Goal: Task Accomplishment & Management: Complete application form

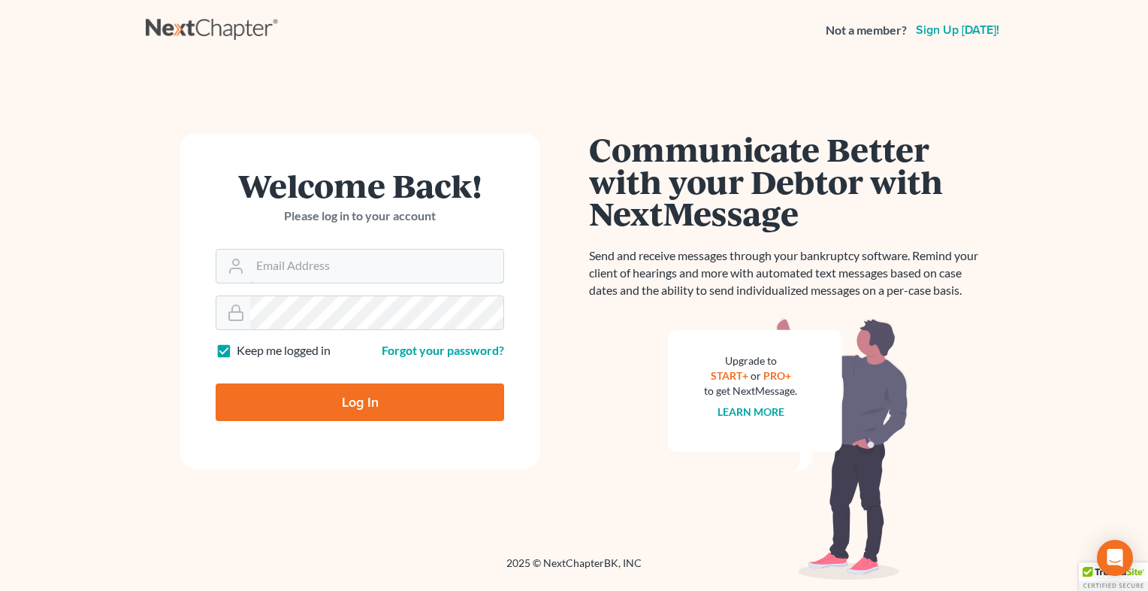
type input "[EMAIL_ADDRESS][DOMAIN_NAME]"
click at [371, 401] on input "Log In" at bounding box center [360, 402] width 289 height 38
type input "Thinking..."
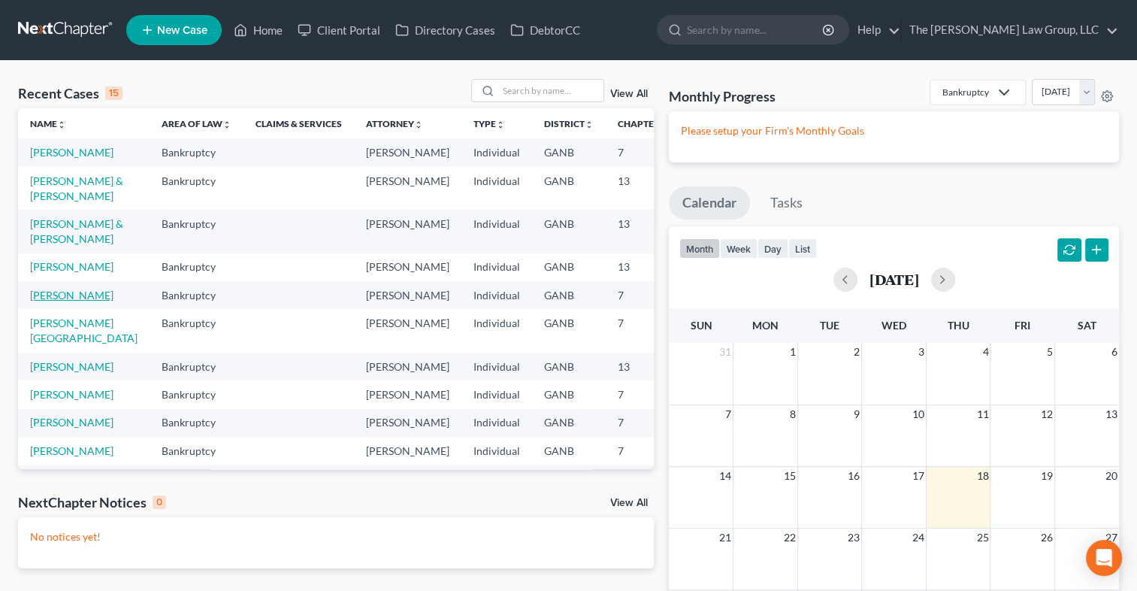
click at [84, 301] on link "[PERSON_NAME]" at bounding box center [71, 295] width 83 height 13
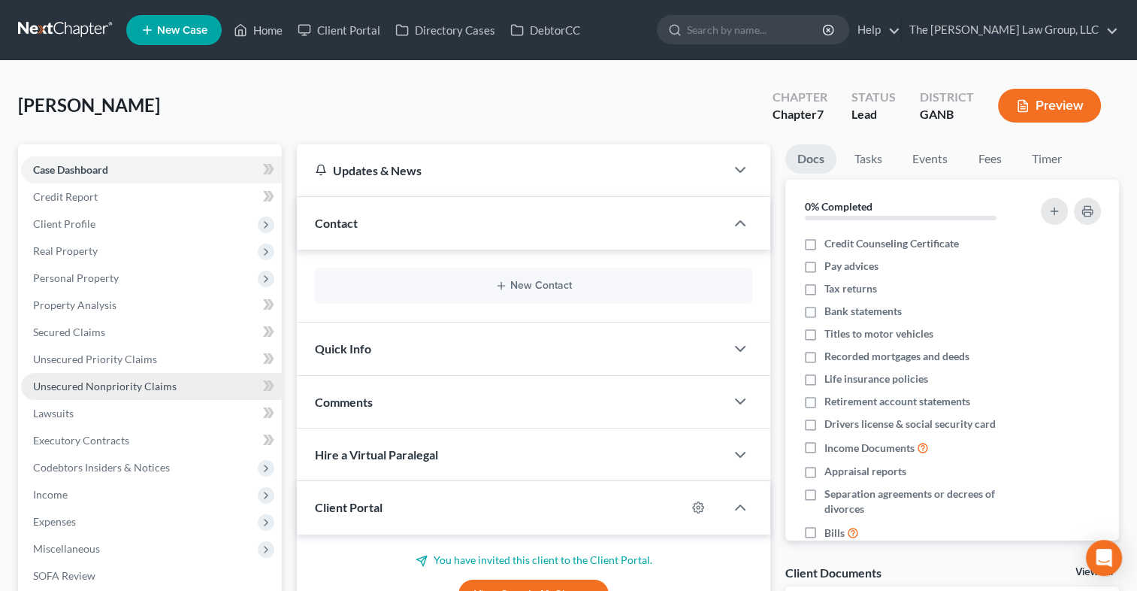
click at [90, 383] on span "Unsecured Nonpriority Claims" at bounding box center [105, 385] width 144 height 13
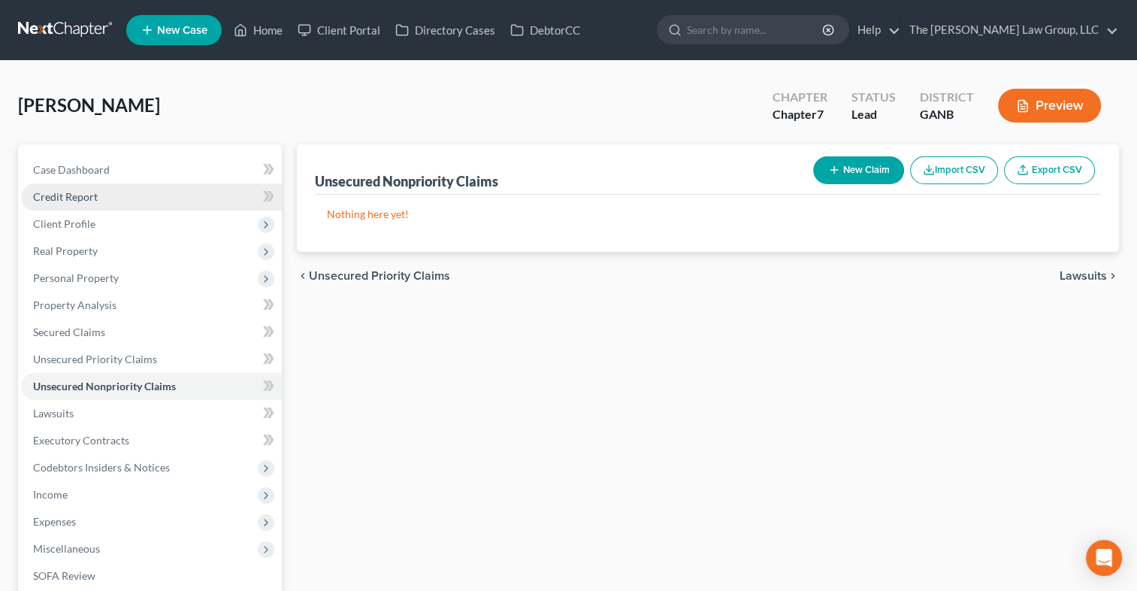
click at [104, 201] on link "Credit Report" at bounding box center [151, 196] width 261 height 27
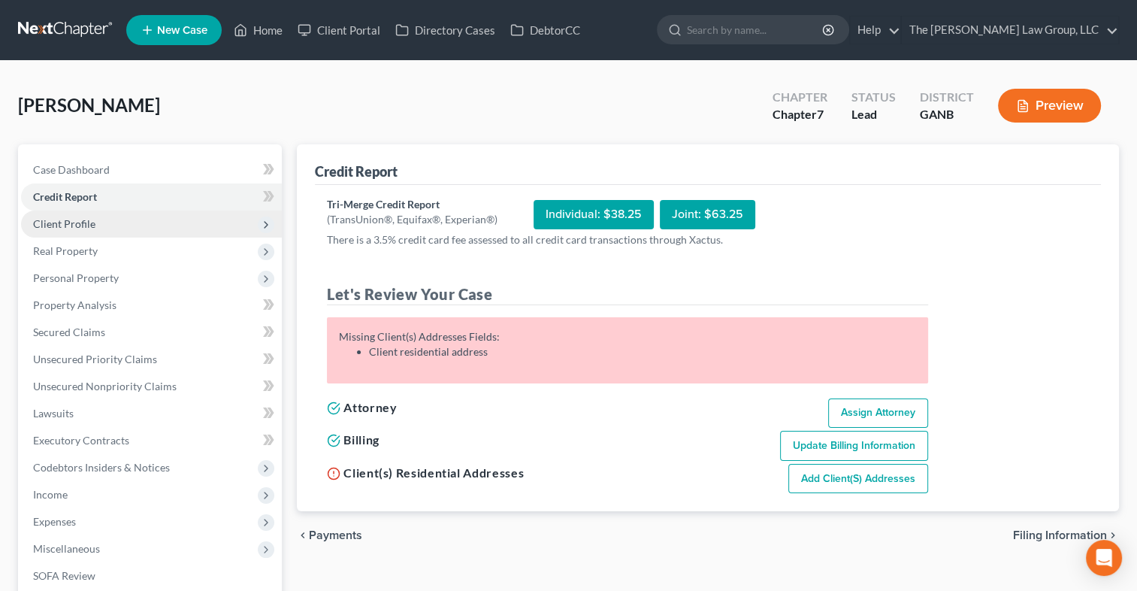
click at [118, 218] on span "Client Profile" at bounding box center [151, 223] width 261 height 27
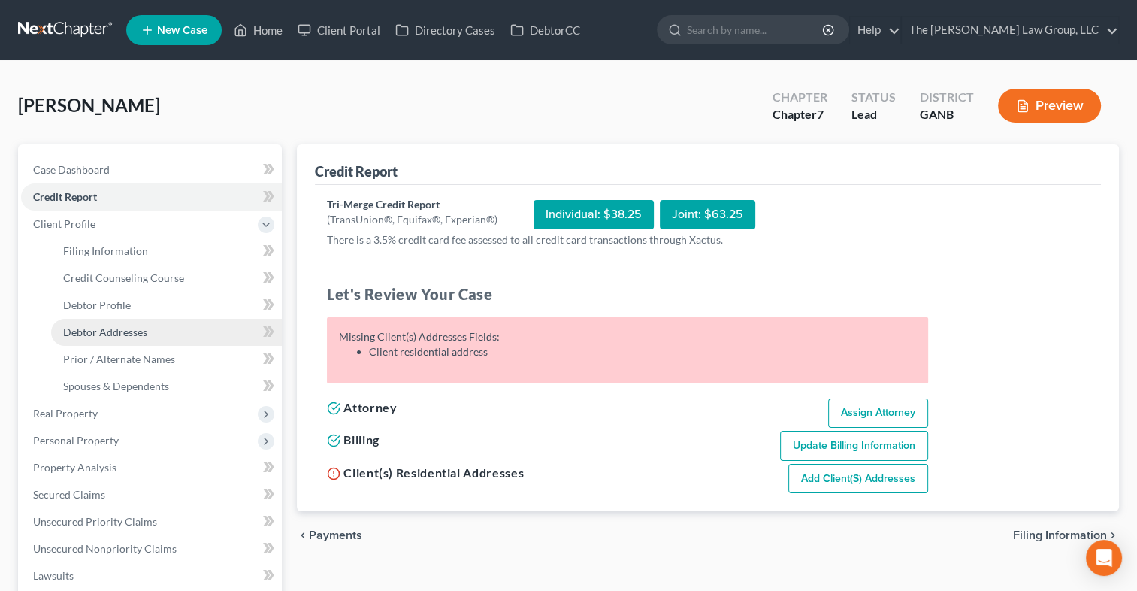
click at [101, 328] on span "Debtor Addresses" at bounding box center [105, 331] width 84 height 13
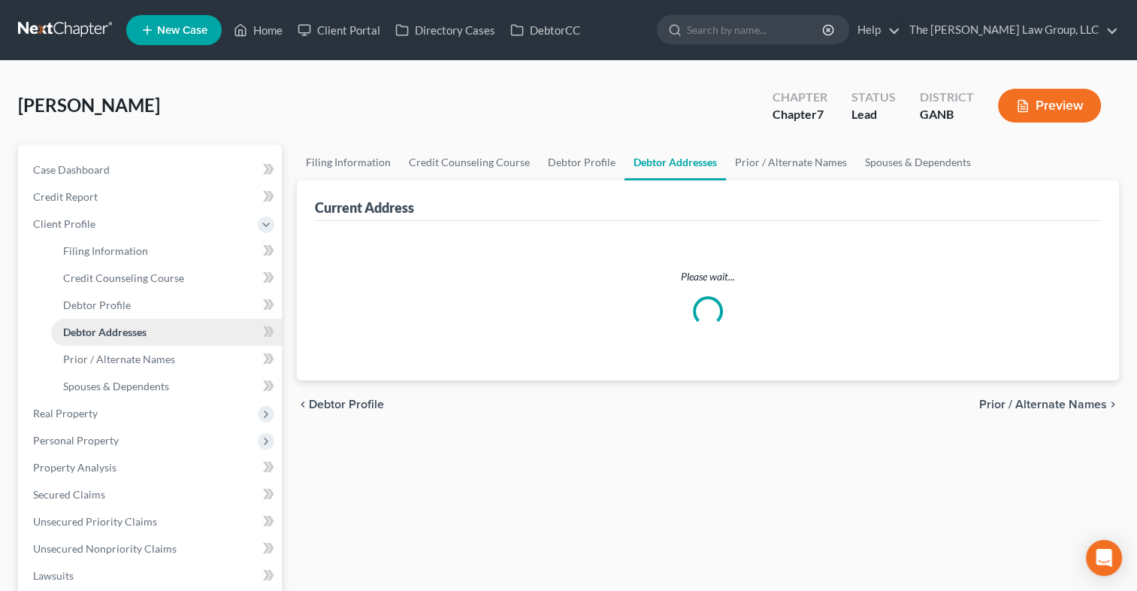
select select "0"
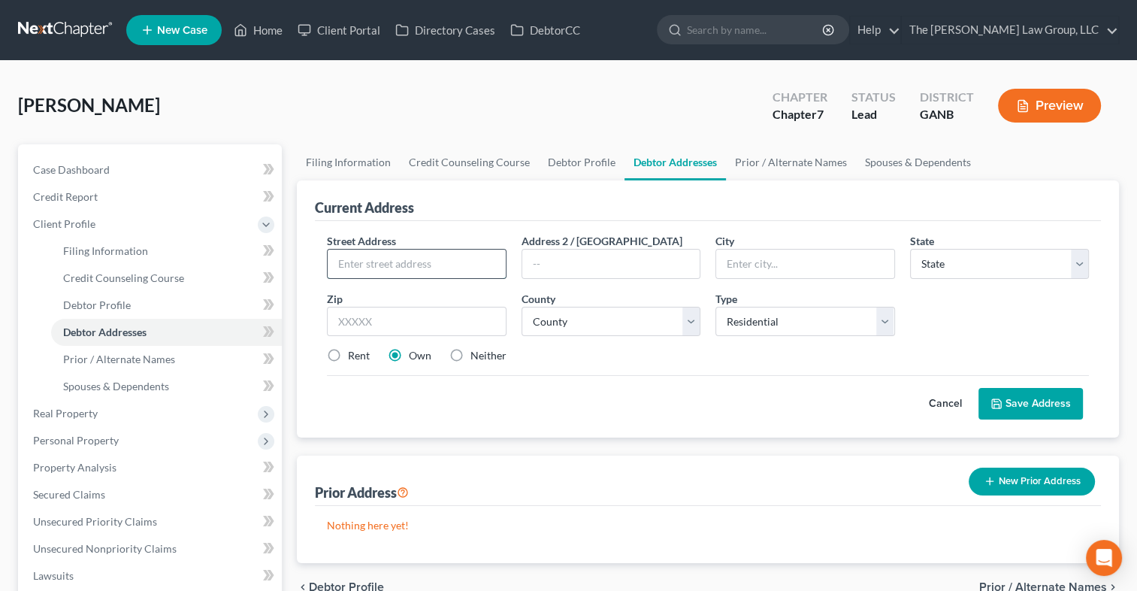
click at [392, 266] on input "text" at bounding box center [416, 263] width 177 height 29
paste input "[STREET_ADDRESS]"
type input "[STREET_ADDRESS]"
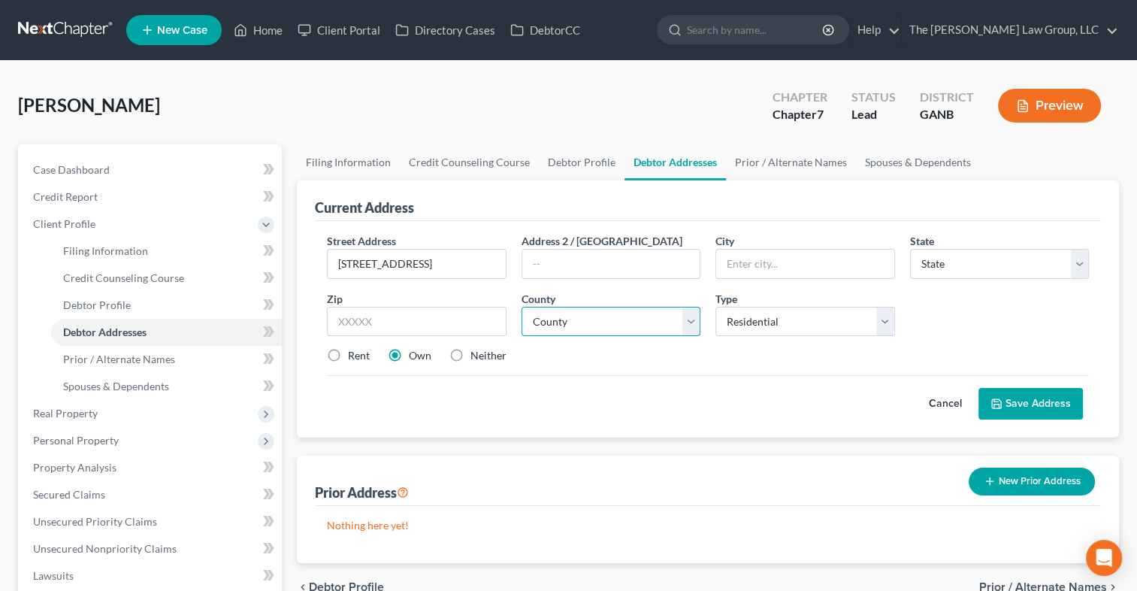
click at [692, 322] on select "County" at bounding box center [611, 322] width 179 height 30
click at [1084, 266] on select "State [US_STATE] AK AR AZ CA CO CT DE DC [GEOGRAPHIC_DATA] [GEOGRAPHIC_DATA] GU…" at bounding box center [999, 264] width 179 height 30
select select "10"
click at [910, 249] on select "State [US_STATE] AK AR AZ CA CO CT DE DC [GEOGRAPHIC_DATA] [GEOGRAPHIC_DATA] GU…" at bounding box center [999, 264] width 179 height 30
click at [785, 259] on input "text" at bounding box center [804, 263] width 177 height 29
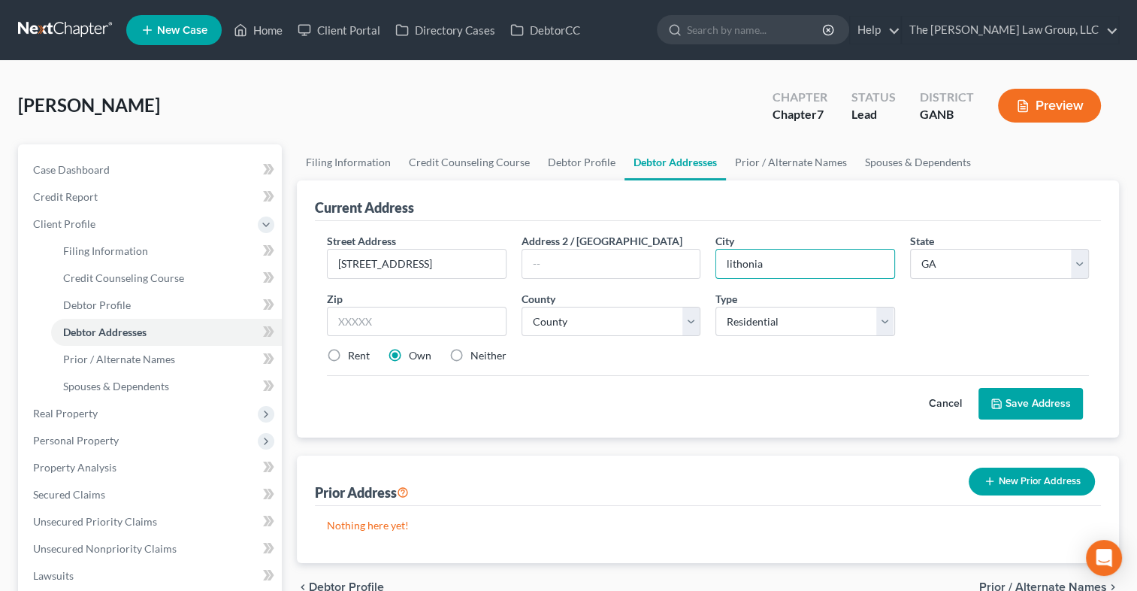
type input "lithonia"
click at [806, 346] on div "Street Address * 2788 Hill Vale Cove Way Lithonia, GA 300 Address 2 / PO Box Ci…" at bounding box center [707, 304] width 777 height 143
click at [691, 324] on select "County [GEOGRAPHIC_DATA] [GEOGRAPHIC_DATA] [GEOGRAPHIC_DATA] [GEOGRAPHIC_DATA] …" at bounding box center [611, 322] width 179 height 30
select select "42"
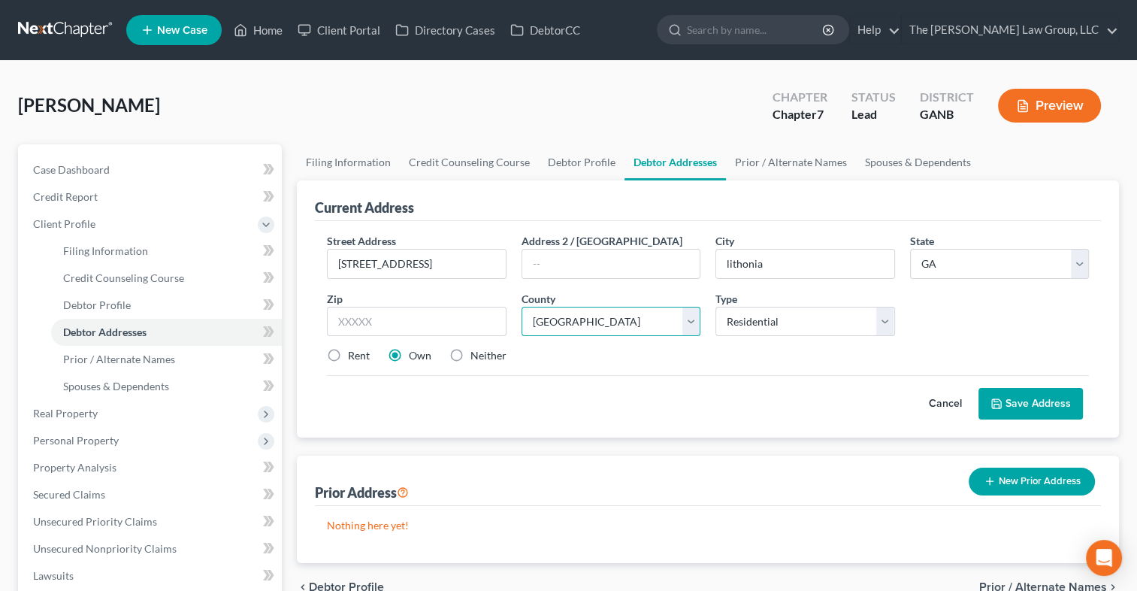
click at [522, 307] on select "County [GEOGRAPHIC_DATA] [GEOGRAPHIC_DATA] [GEOGRAPHIC_DATA] [GEOGRAPHIC_DATA] …" at bounding box center [611, 322] width 179 height 30
drag, startPoint x: 454, startPoint y: 266, endPoint x: 561, endPoint y: 280, distance: 107.6
click at [561, 280] on div "Street Address * 2788 Hill Vale Cove Way Lithonia, GA 300 Address 2 / PO Box Ci…" at bounding box center [707, 304] width 777 height 143
click at [480, 271] on input "[STREET_ADDRESS]" at bounding box center [416, 263] width 177 height 29
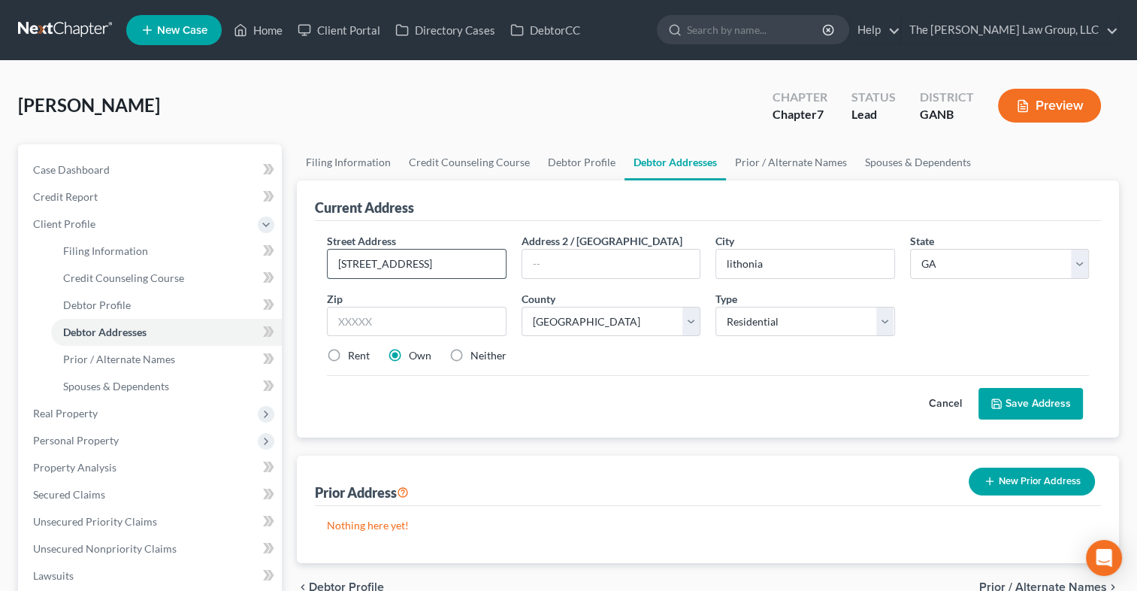
click at [476, 258] on input "[STREET_ADDRESS]" at bounding box center [416, 263] width 177 height 29
click at [481, 256] on input "2788 Hill Vale Cove Way 300" at bounding box center [416, 263] width 177 height 29
type input "[STREET_ADDRESS]"
click at [401, 310] on input "text" at bounding box center [416, 322] width 179 height 30
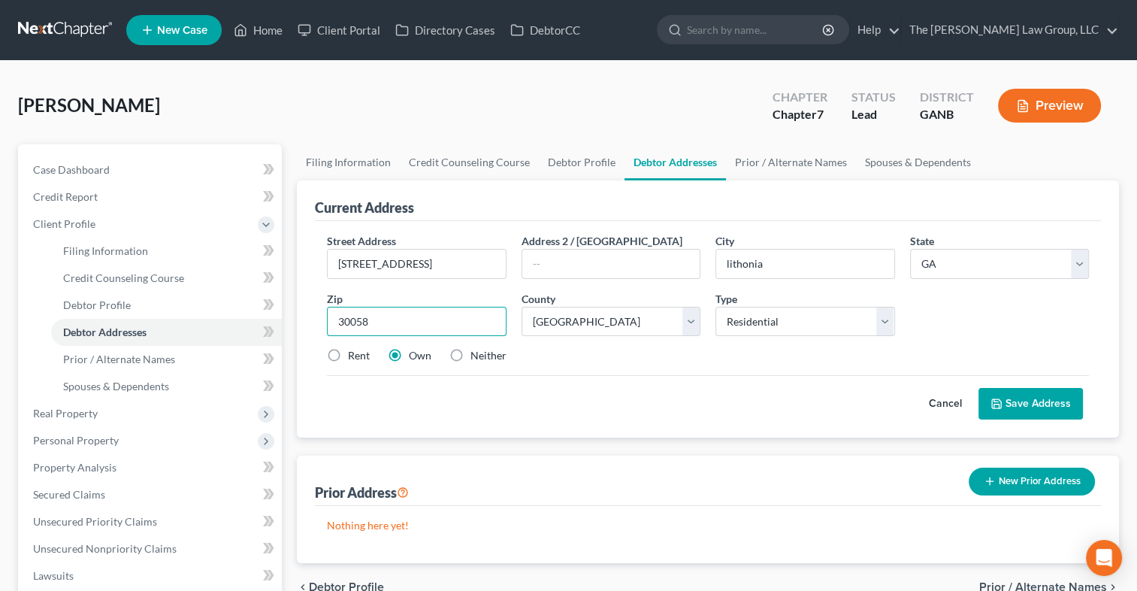
type input "30058"
type input "Lithonia"
click at [658, 413] on div "Cancel Save Address" at bounding box center [708, 397] width 762 height 44
click at [725, 415] on div "Cancel Save Address" at bounding box center [708, 397] width 762 height 44
click at [77, 184] on link "Credit Report" at bounding box center [151, 196] width 261 height 27
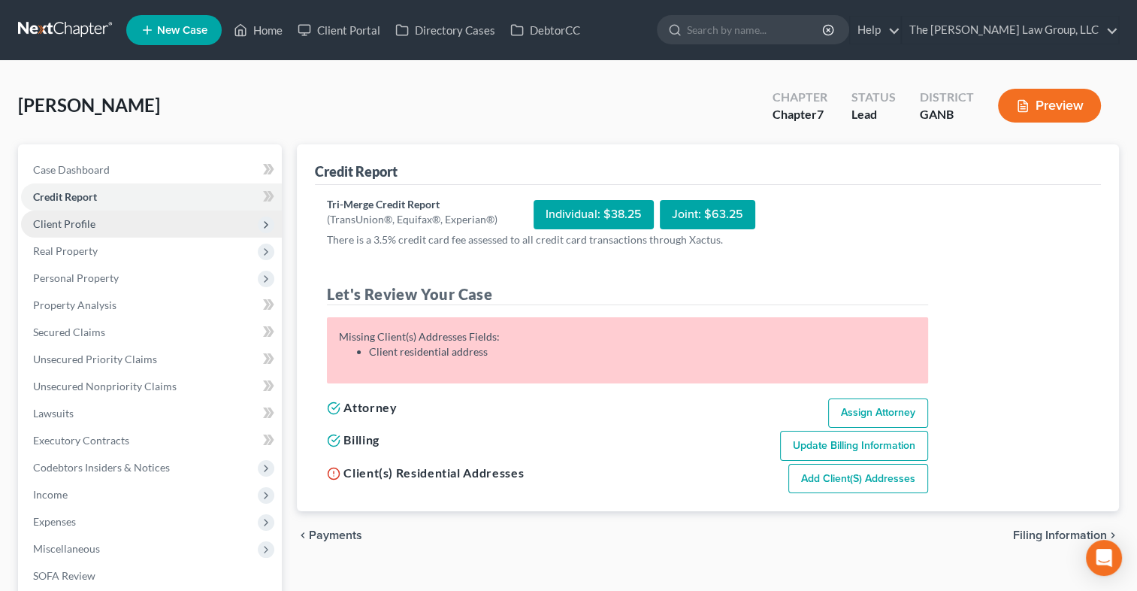
click at [77, 228] on span "Client Profile" at bounding box center [64, 223] width 62 height 13
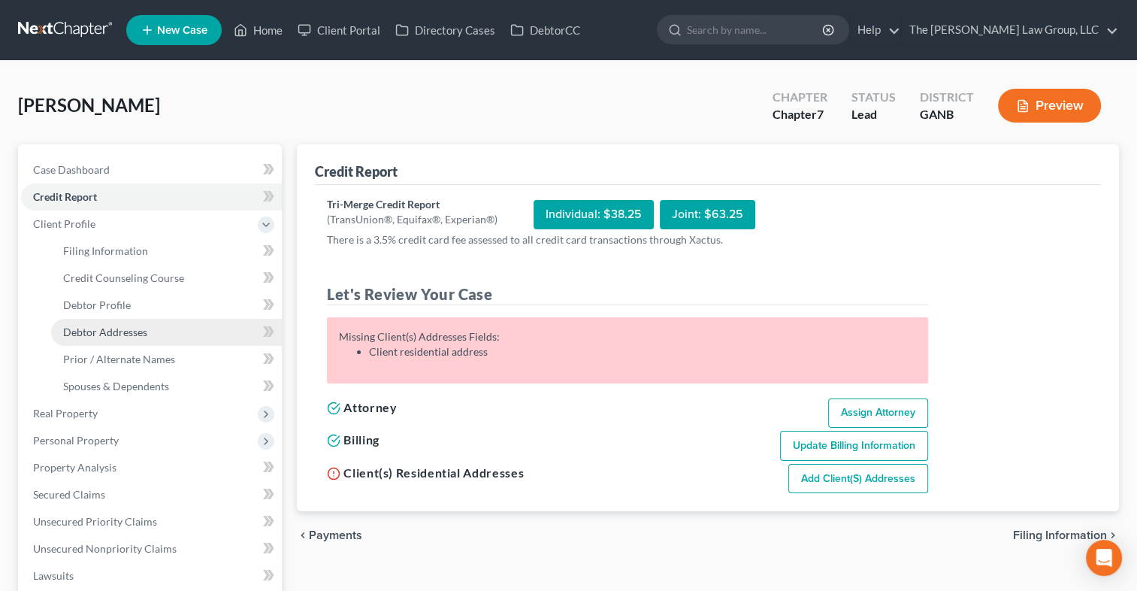
click at [150, 331] on link "Debtor Addresses" at bounding box center [166, 332] width 231 height 27
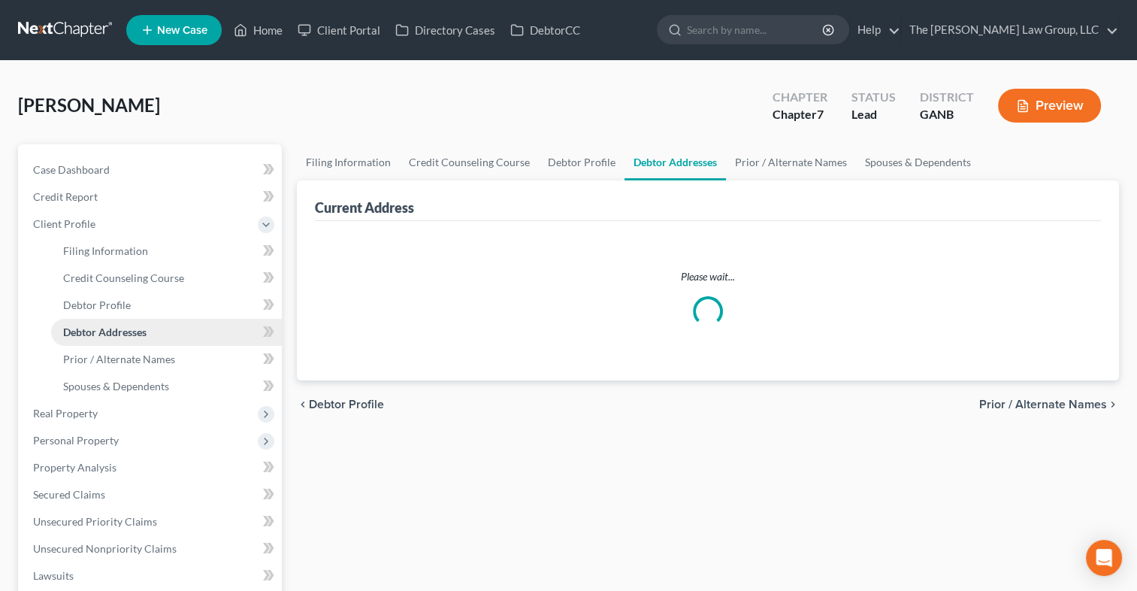
select select "0"
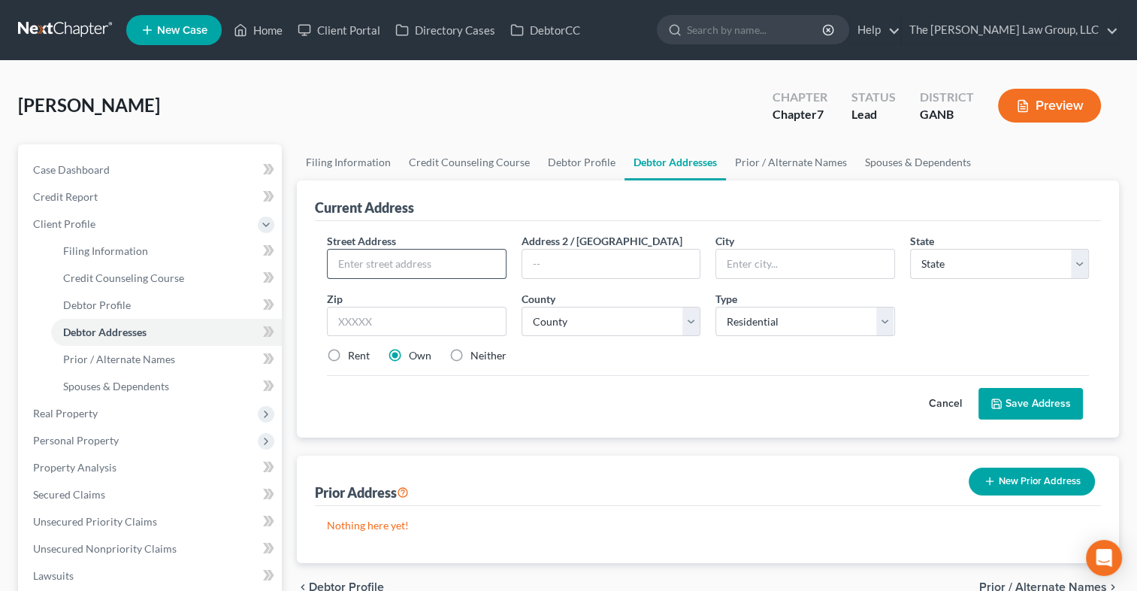
click at [408, 258] on input "text" at bounding box center [416, 263] width 177 height 29
paste input "[STREET_ADDRESS]"
type input "[STREET_ADDRESS]"
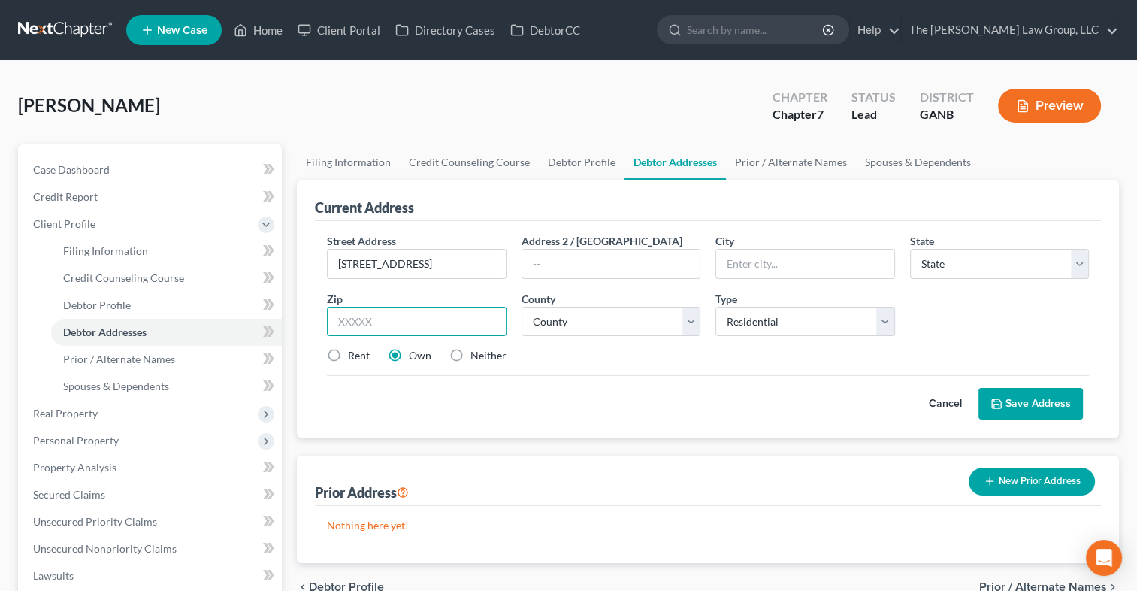
click at [434, 317] on input "text" at bounding box center [416, 322] width 179 height 30
type input "30058"
type input "Lithonia"
select select "10"
click at [1086, 268] on select "State [US_STATE] AK AR AZ CA CO CT DE DC [GEOGRAPHIC_DATA] [GEOGRAPHIC_DATA] GU…" at bounding box center [999, 264] width 179 height 30
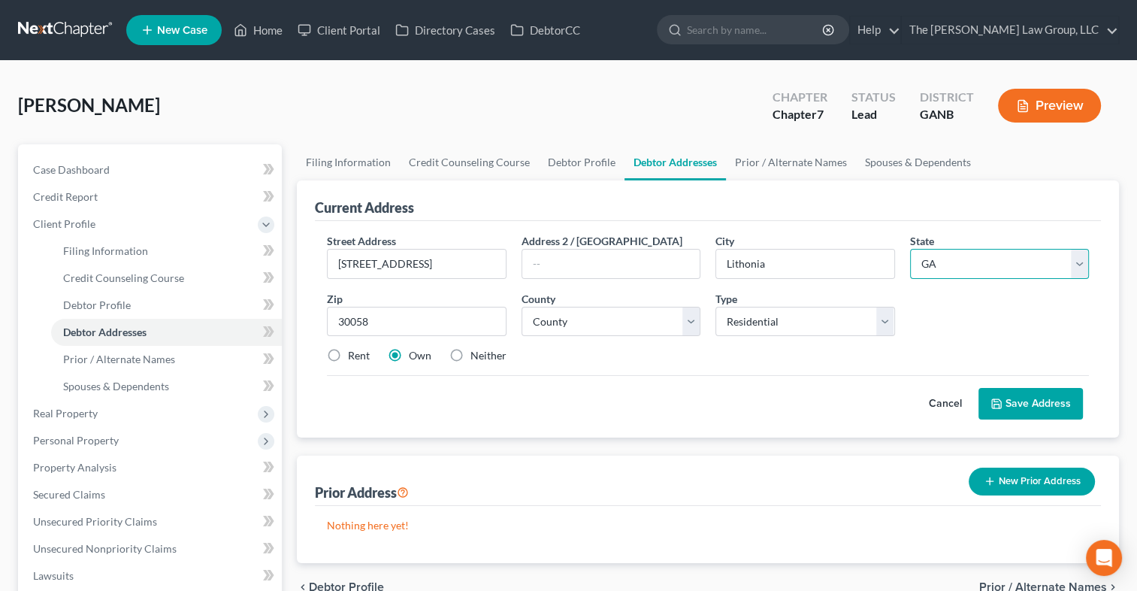
click at [910, 249] on select "State [US_STATE] AK AR AZ CA CO CT DE DC [GEOGRAPHIC_DATA] [GEOGRAPHIC_DATA] GU…" at bounding box center [999, 264] width 179 height 30
click at [691, 326] on select "County [GEOGRAPHIC_DATA] [GEOGRAPHIC_DATA] [GEOGRAPHIC_DATA] [GEOGRAPHIC_DATA] …" at bounding box center [611, 322] width 179 height 30
select select "42"
click at [522, 307] on select "County [GEOGRAPHIC_DATA] [GEOGRAPHIC_DATA] [GEOGRAPHIC_DATA] [GEOGRAPHIC_DATA] …" at bounding box center [611, 322] width 179 height 30
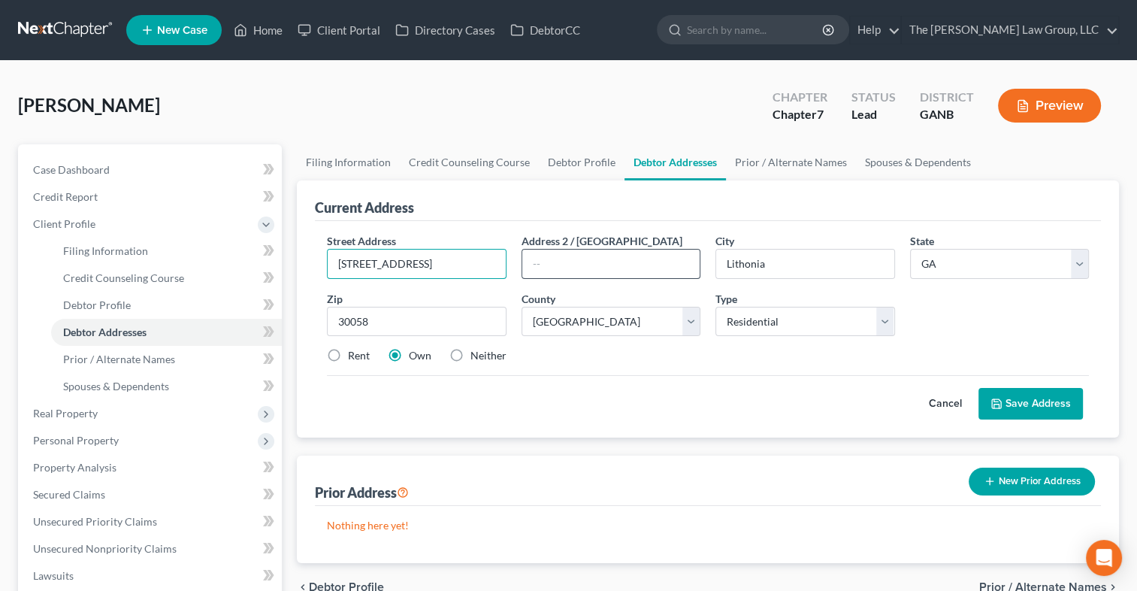
scroll to position [0, 35]
drag, startPoint x: 454, startPoint y: 264, endPoint x: 598, endPoint y: 262, distance: 144.3
click at [597, 262] on div "Street Address * [STREET_ADDRESS] Address [GEOGRAPHIC_DATA] * [GEOGRAPHIC_DATA]…" at bounding box center [707, 304] width 777 height 143
click at [337, 261] on input "[STREET_ADDRESS]" at bounding box center [416, 263] width 177 height 29
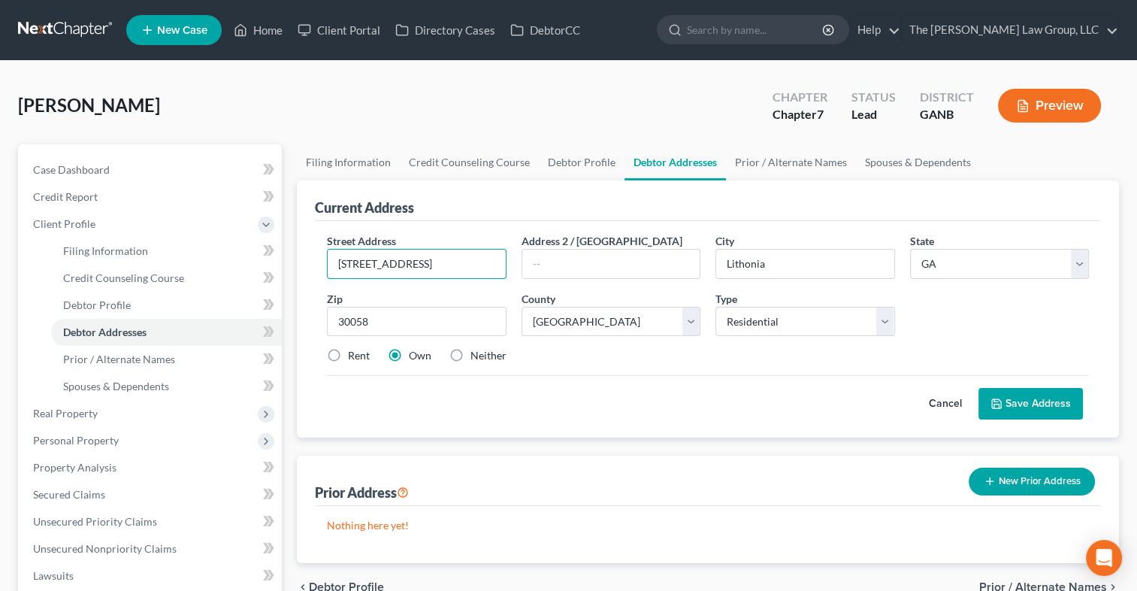
type input "[STREET_ADDRESS]"
click at [1003, 398] on button "Save Address" at bounding box center [1030, 404] width 104 height 32
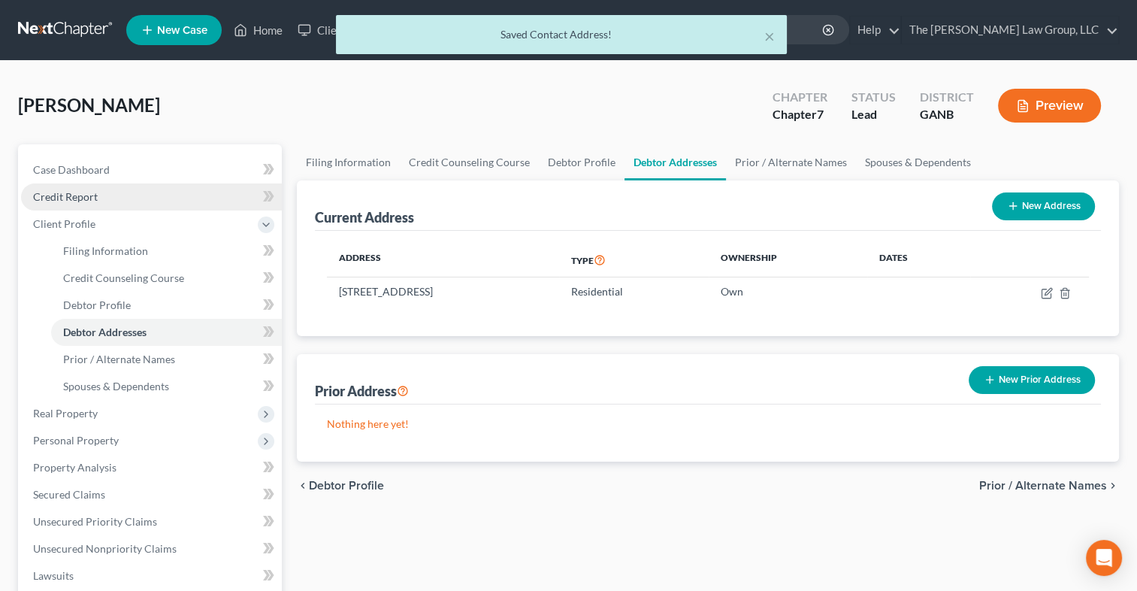
click at [134, 190] on link "Credit Report" at bounding box center [151, 196] width 261 height 27
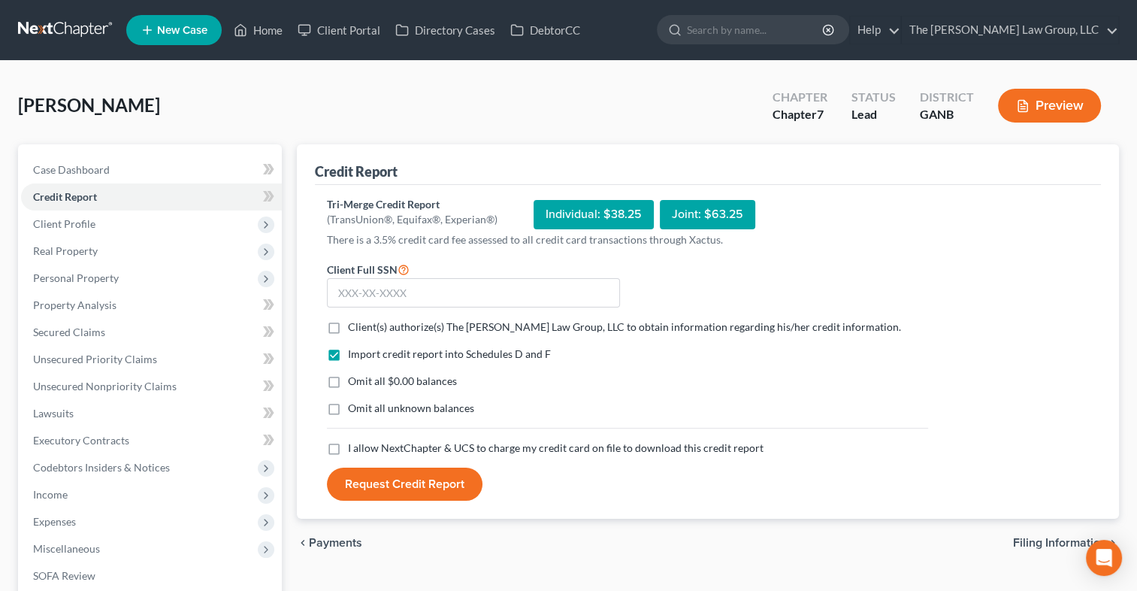
click at [348, 322] on label "Client(s) authorize(s) The [PERSON_NAME] Law Group, LLC to obtain information r…" at bounding box center [624, 326] width 553 height 15
click at [354, 322] on input "Client(s) authorize(s) The [PERSON_NAME] Law Group, LLC to obtain information r…" at bounding box center [359, 324] width 10 height 10
checkbox input "true"
click at [348, 440] on label "I allow NextChapter & UCS to charge my credit card on file to download this cre…" at bounding box center [556, 447] width 416 height 15
click at [354, 440] on input "I allow NextChapter & UCS to charge my credit card on file to download this cre…" at bounding box center [359, 445] width 10 height 10
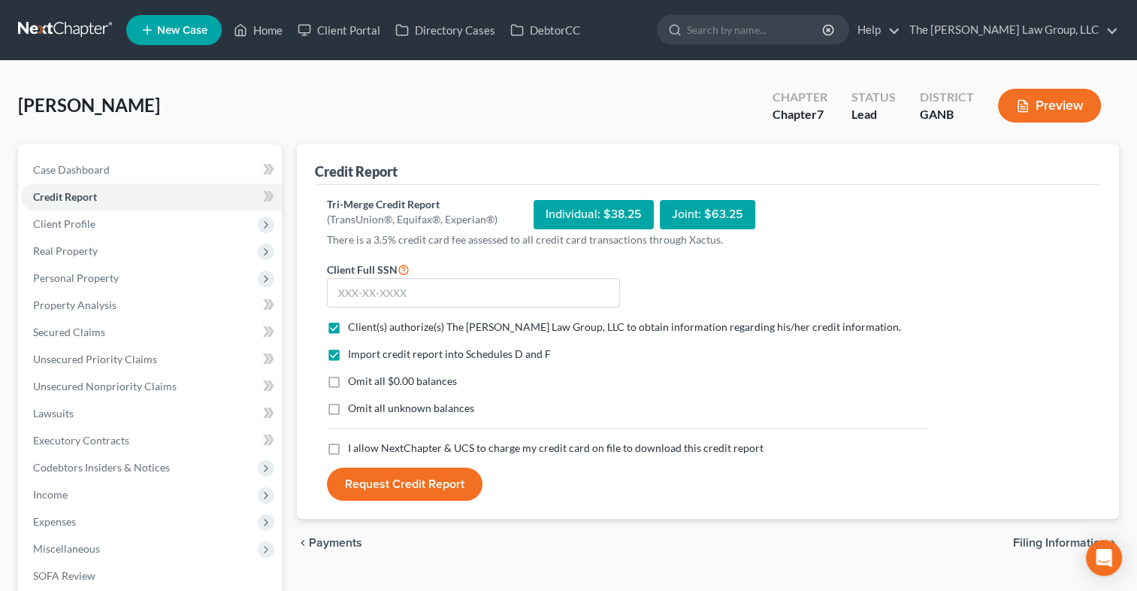
checkbox input "true"
click at [112, 164] on link "Case Dashboard" at bounding box center [151, 169] width 261 height 27
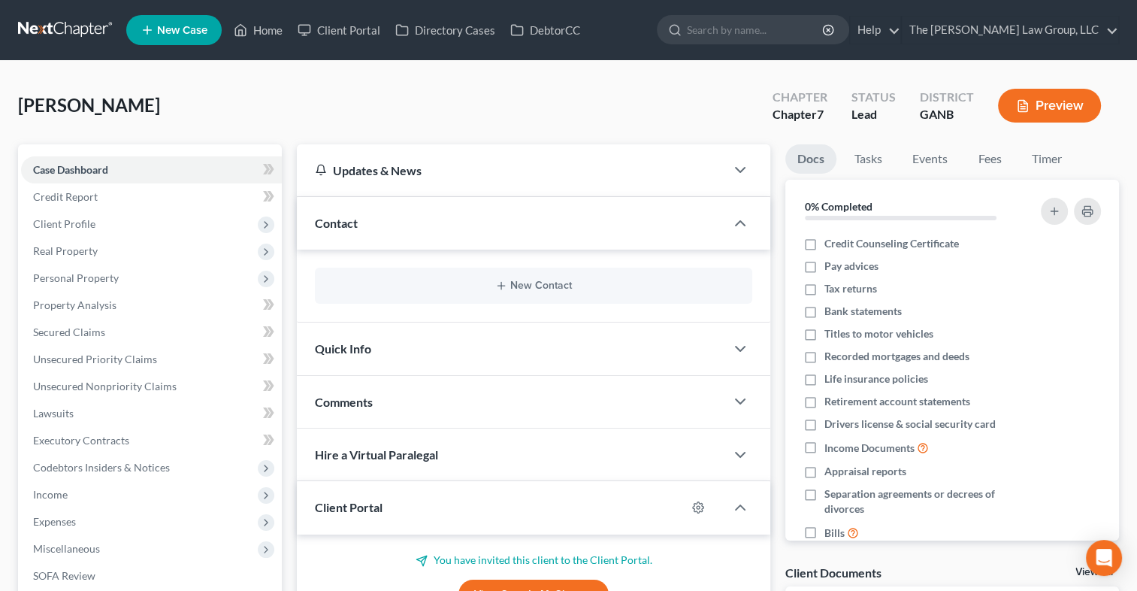
scroll to position [292, 0]
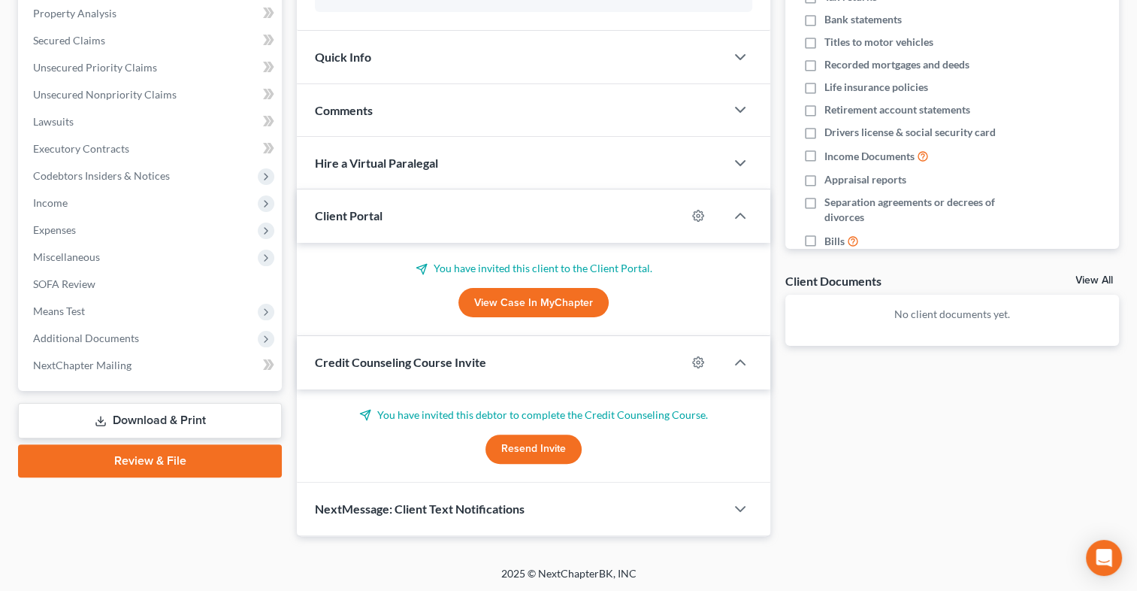
click at [499, 298] on link "View Case in MyChapter" at bounding box center [533, 303] width 150 height 30
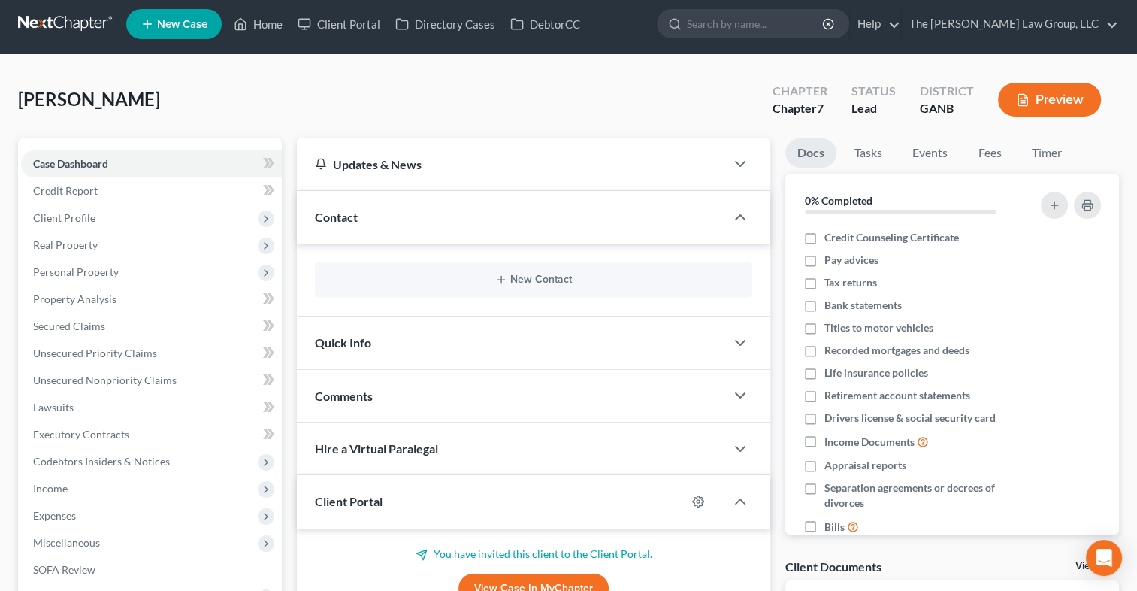
scroll to position [0, 0]
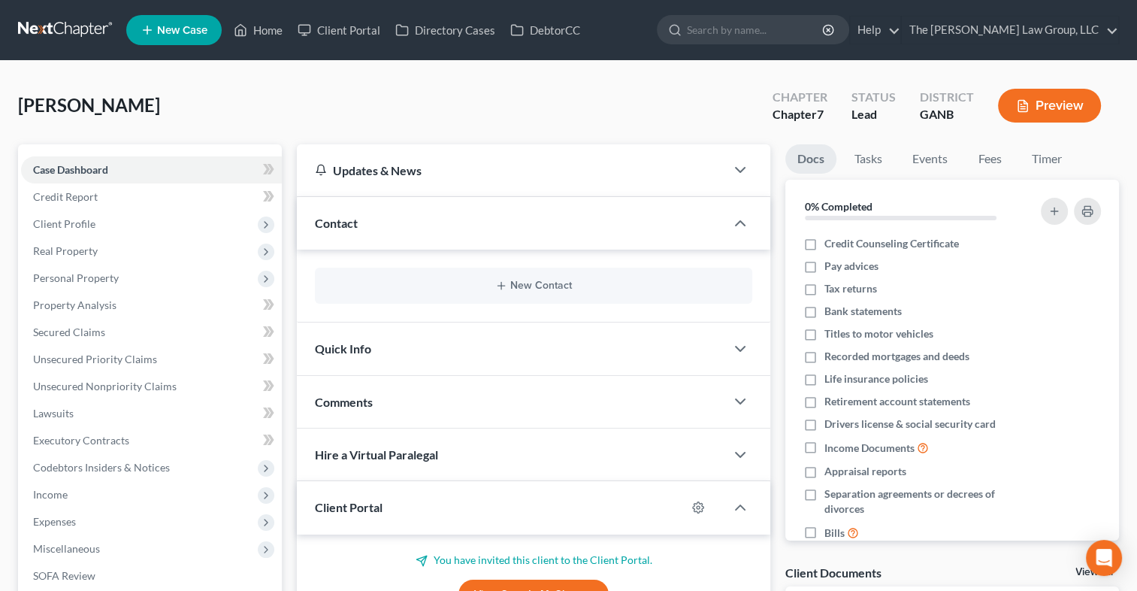
click at [1118, 206] on div "Docs Tasks Events Fees Timer 0% Completed Nothing here yet! Credit Counseling C…" at bounding box center [952, 485] width 349 height 683
click at [687, 26] on div at bounding box center [672, 30] width 29 height 28
click at [254, 28] on link "Home" at bounding box center [258, 30] width 64 height 27
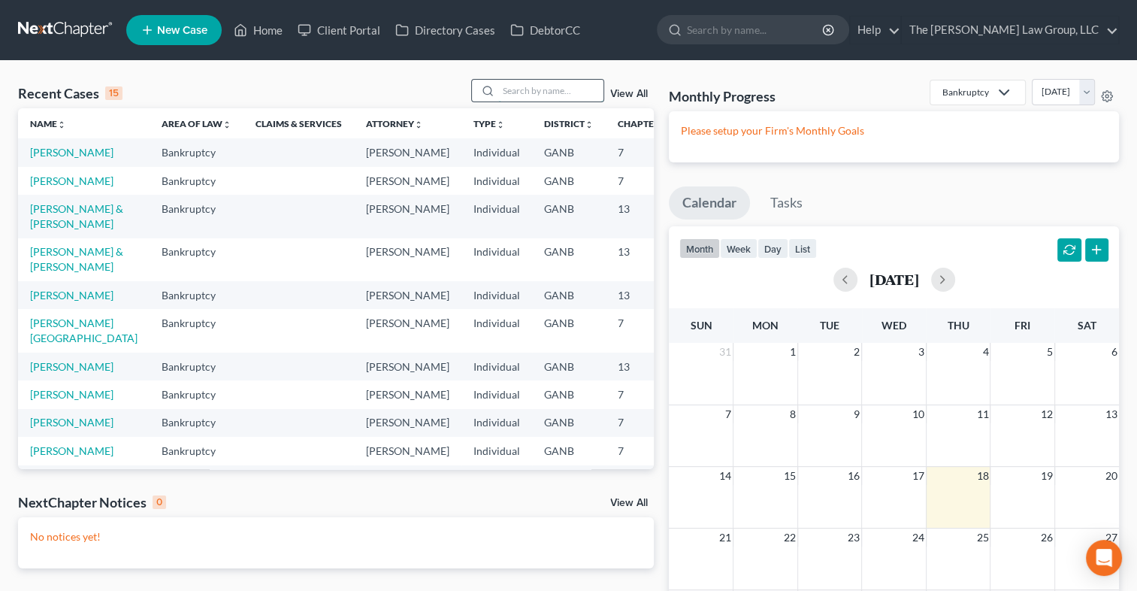
click at [536, 86] on input "search" at bounding box center [550, 91] width 105 height 22
type input "[PERSON_NAME]"
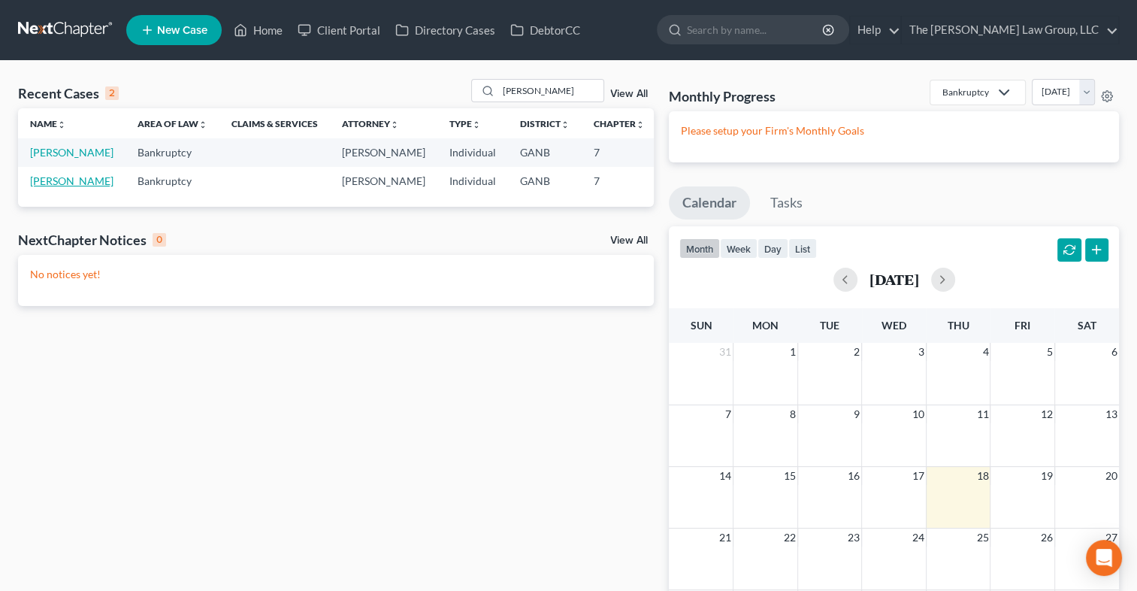
click at [54, 187] on link "[PERSON_NAME]" at bounding box center [71, 180] width 83 height 13
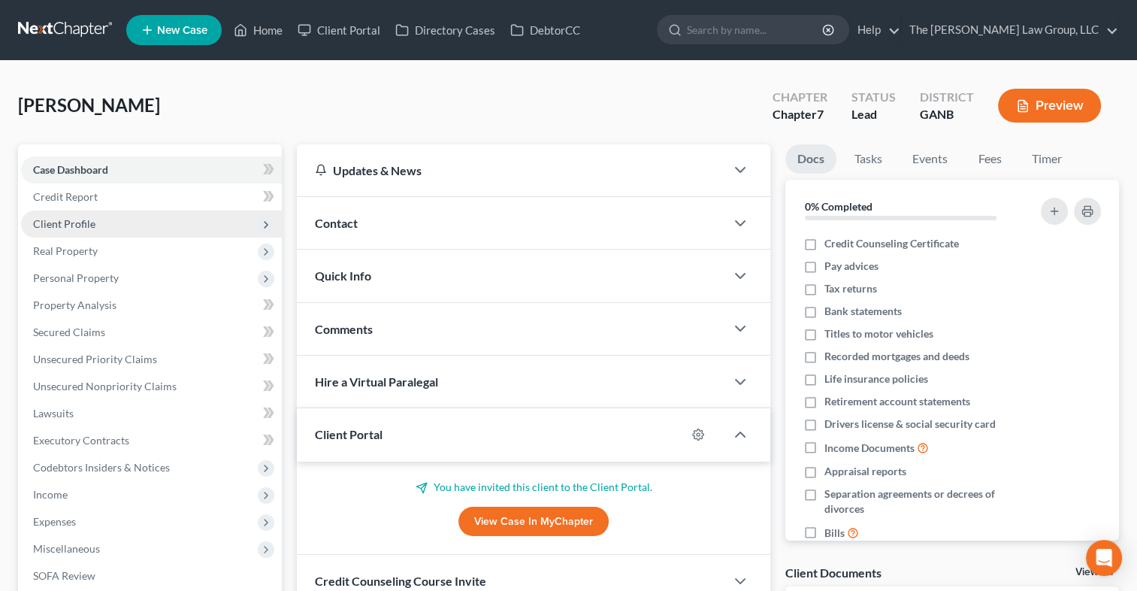
click at [89, 226] on span "Client Profile" at bounding box center [64, 223] width 62 height 13
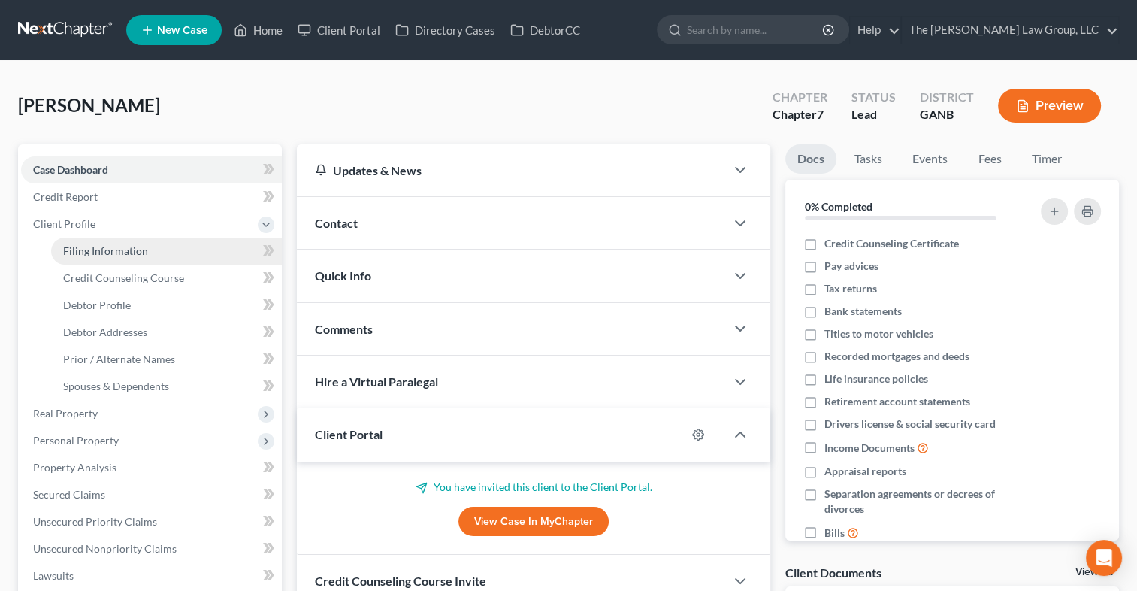
click at [96, 247] on span "Filing Information" at bounding box center [105, 250] width 85 height 13
select select "1"
select select "0"
select select "10"
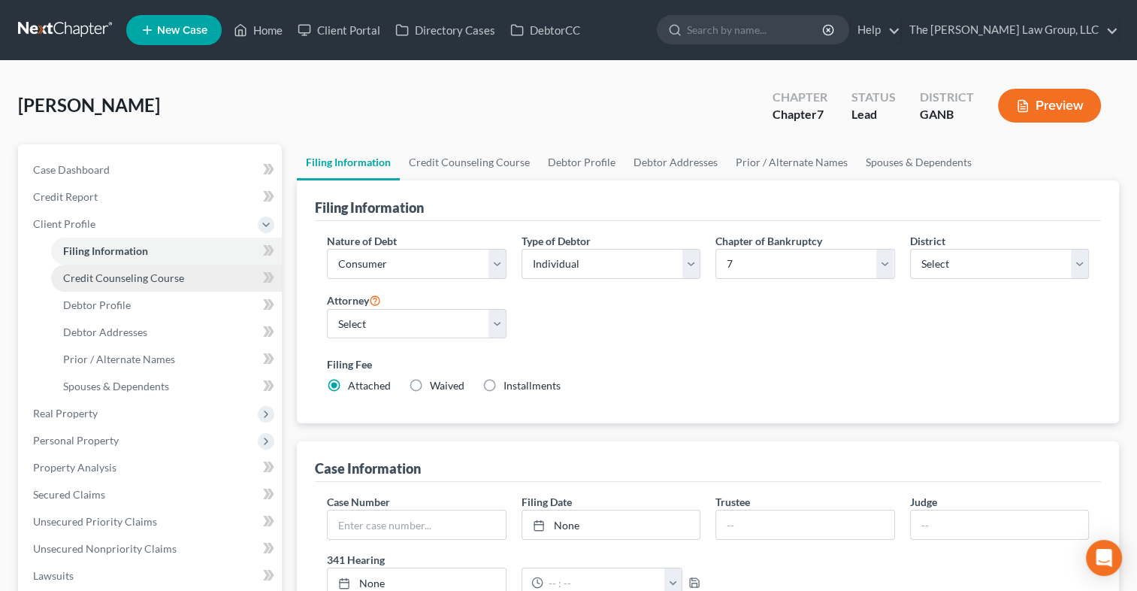
click at [124, 278] on span "Credit Counseling Course" at bounding box center [123, 277] width 121 height 13
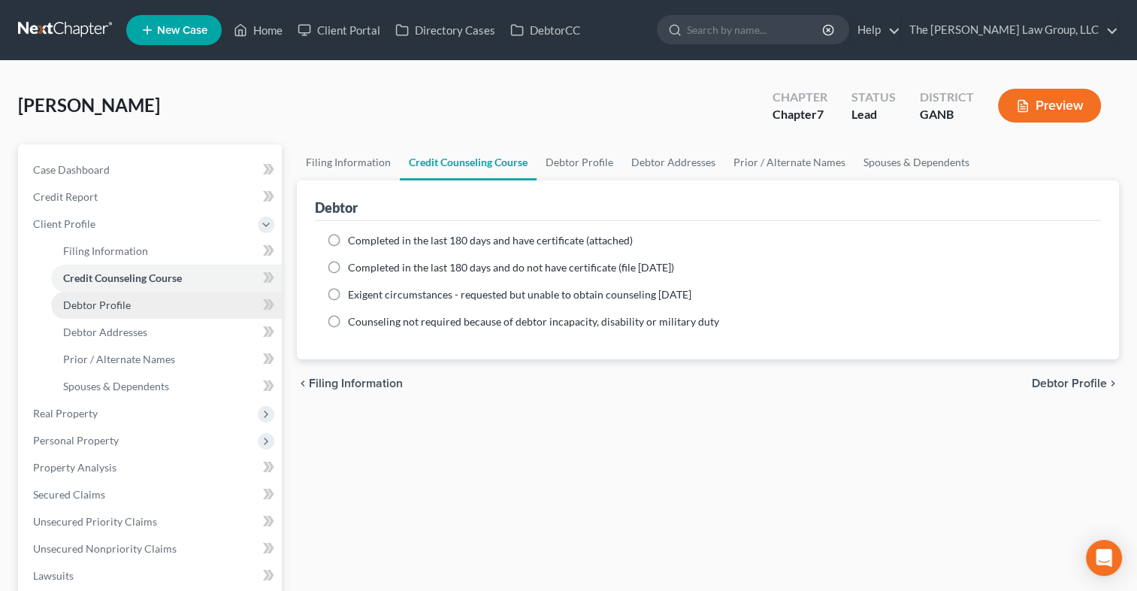
click at [121, 302] on span "Debtor Profile" at bounding box center [97, 304] width 68 height 13
select select "0"
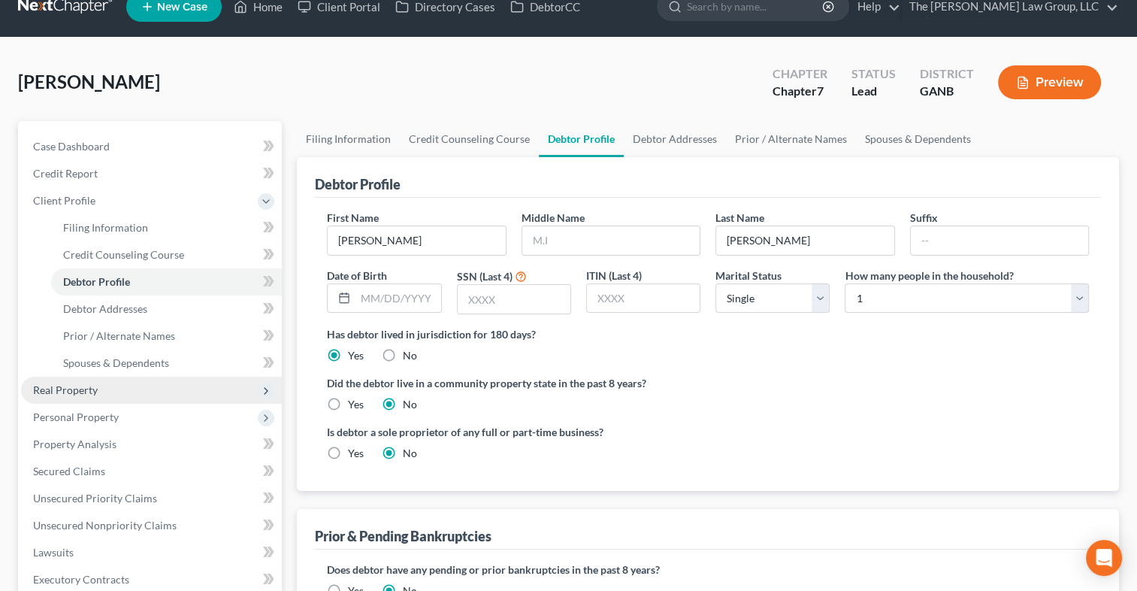
scroll to position [397, 0]
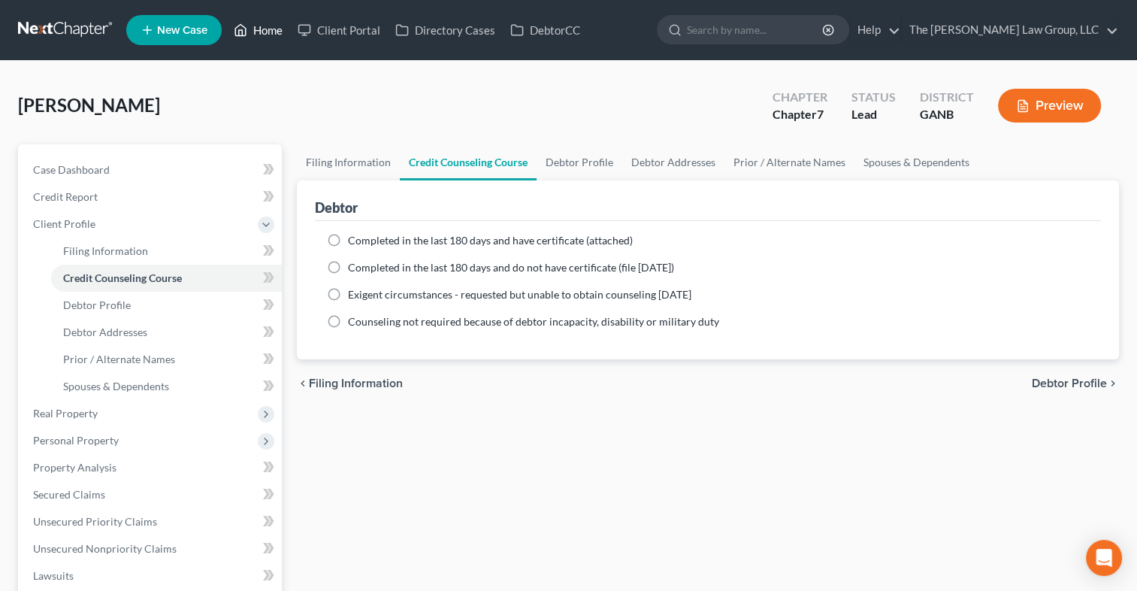
click at [255, 35] on link "Home" at bounding box center [258, 30] width 64 height 27
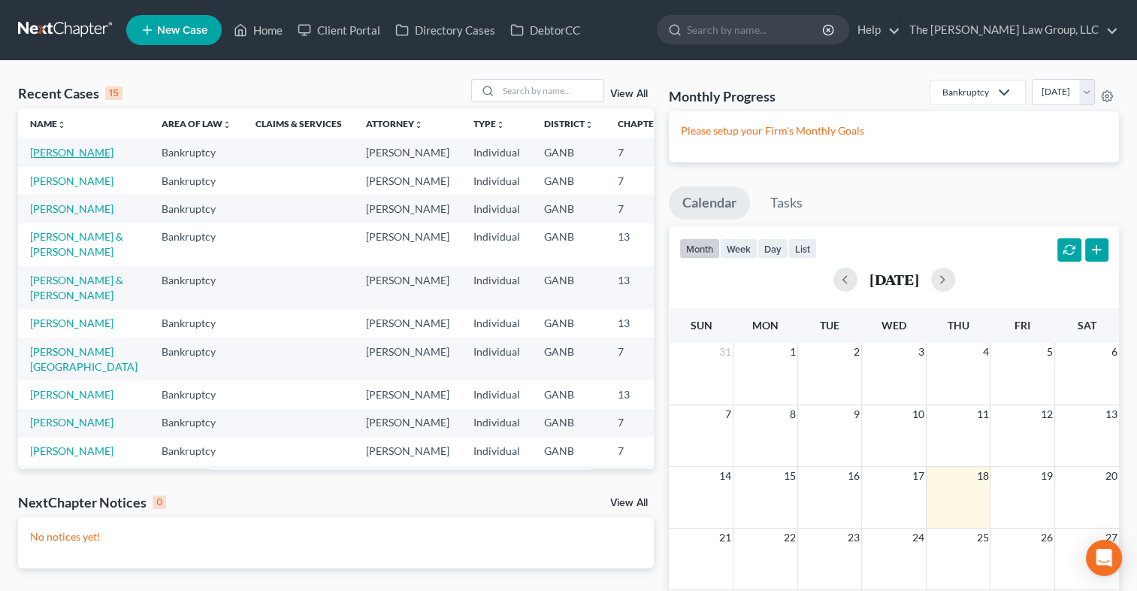
click at [65, 153] on link "[PERSON_NAME]" at bounding box center [71, 152] width 83 height 13
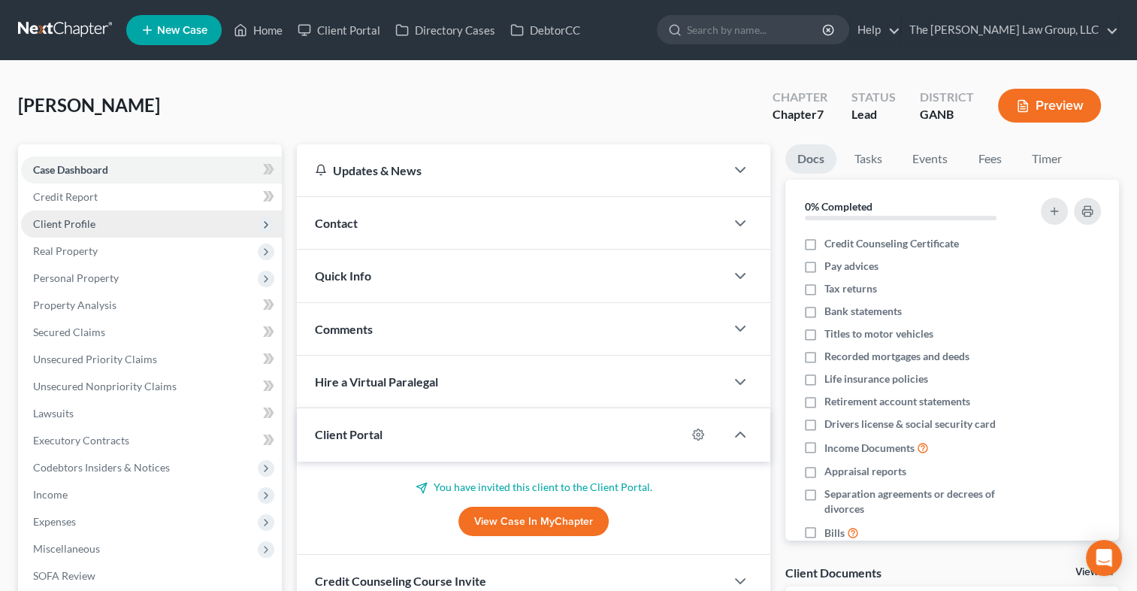
click at [91, 217] on span "Client Profile" at bounding box center [64, 223] width 62 height 13
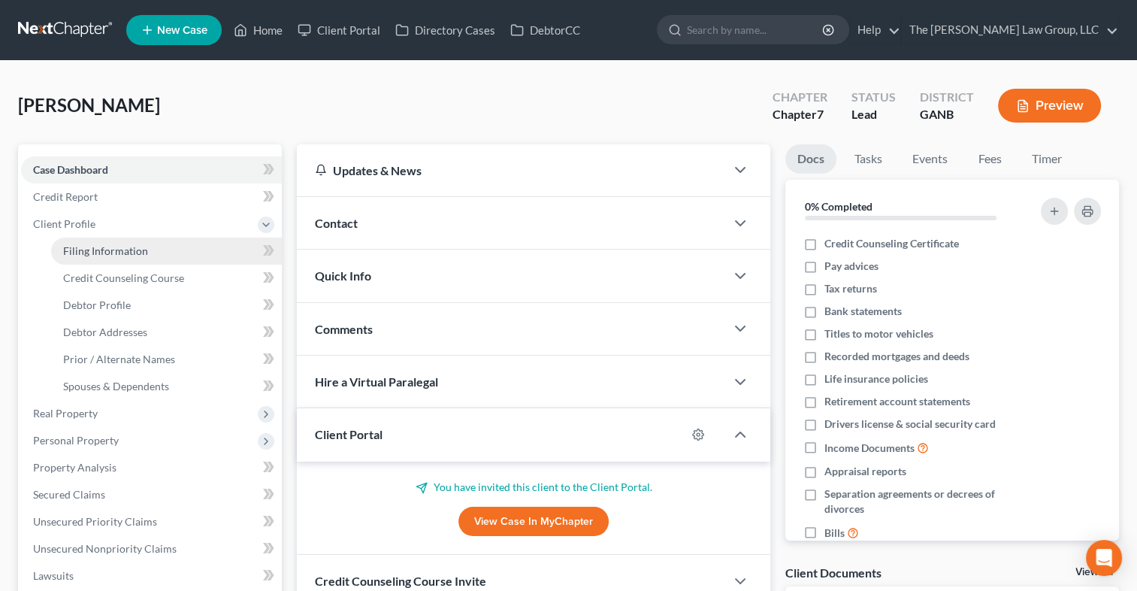
click at [104, 253] on span "Filing Information" at bounding box center [105, 250] width 85 height 13
select select "1"
select select "0"
select select "19"
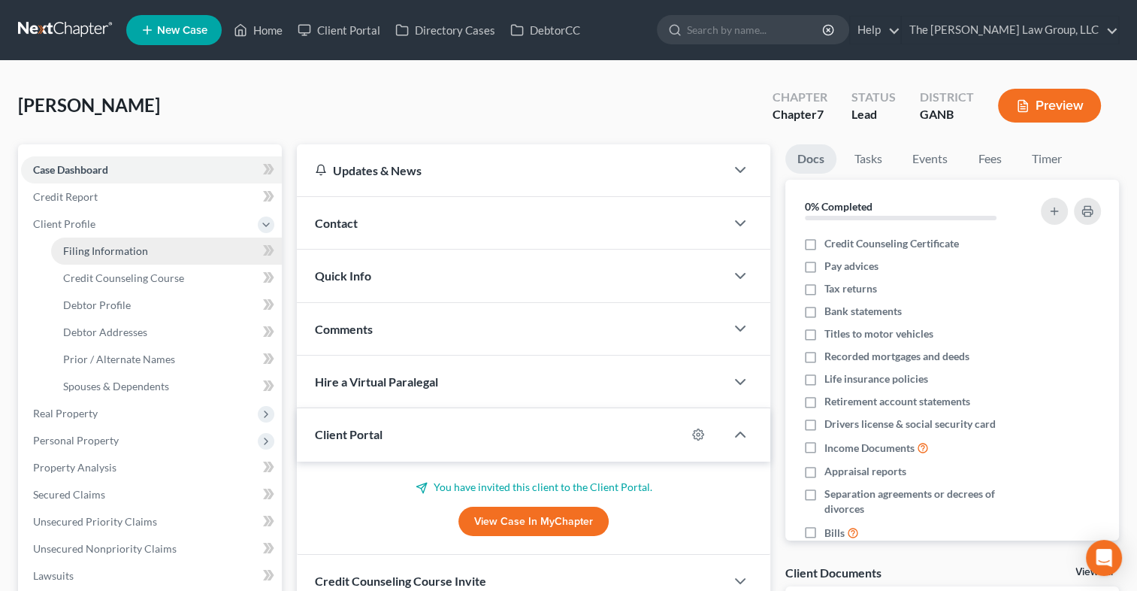
select select "0"
select select "10"
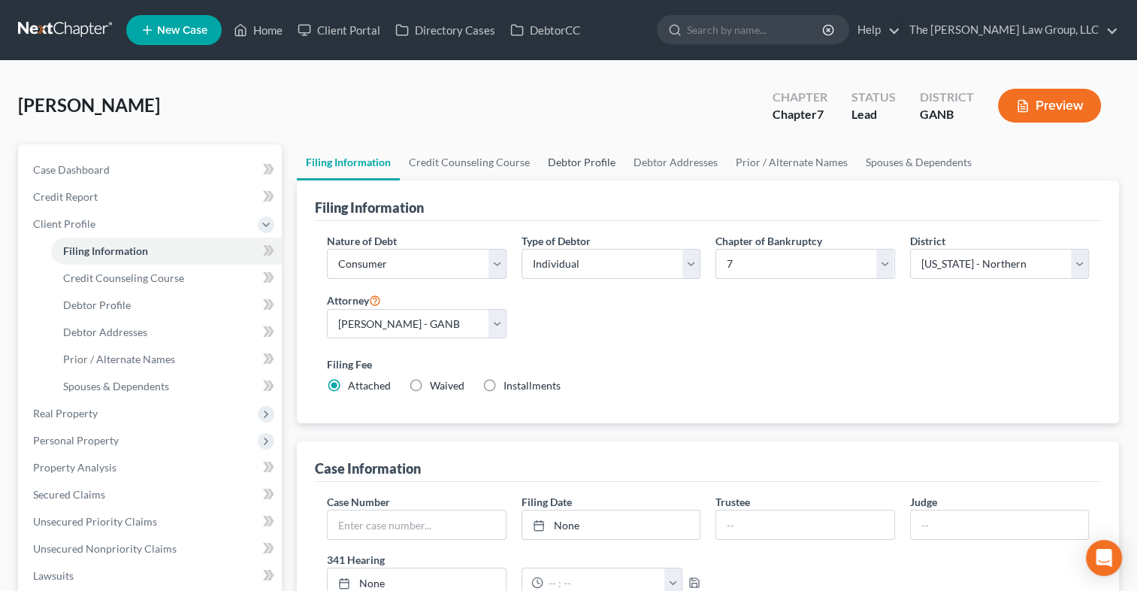
click at [578, 165] on link "Debtor Profile" at bounding box center [582, 162] width 86 height 36
select select "0"
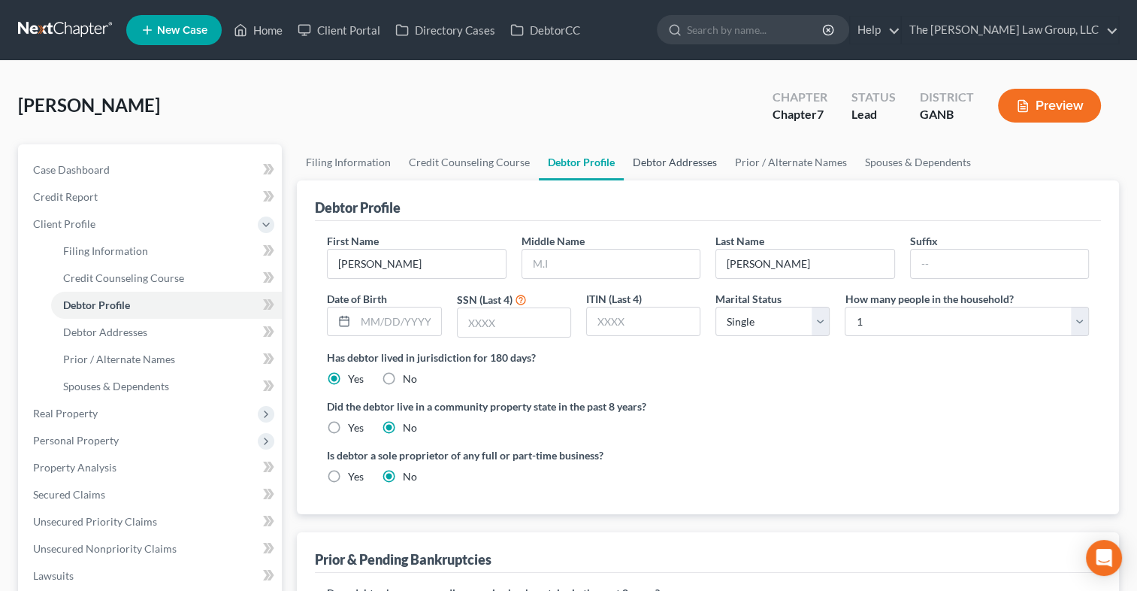
click at [662, 164] on link "Debtor Addresses" at bounding box center [675, 162] width 102 height 36
select select "0"
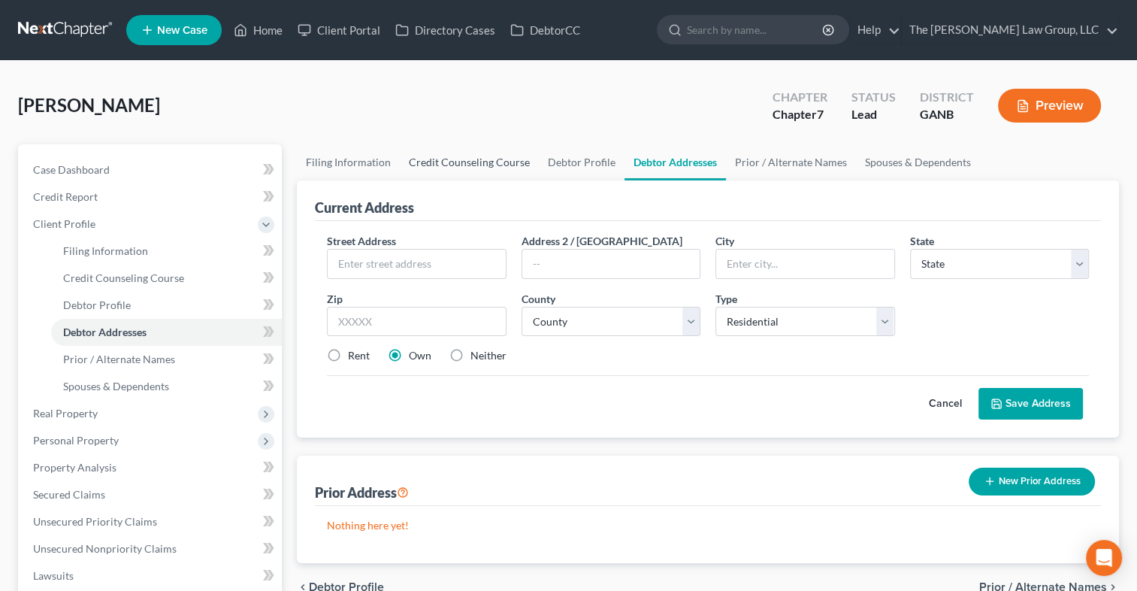
click at [475, 165] on link "Credit Counseling Course" at bounding box center [469, 162] width 139 height 36
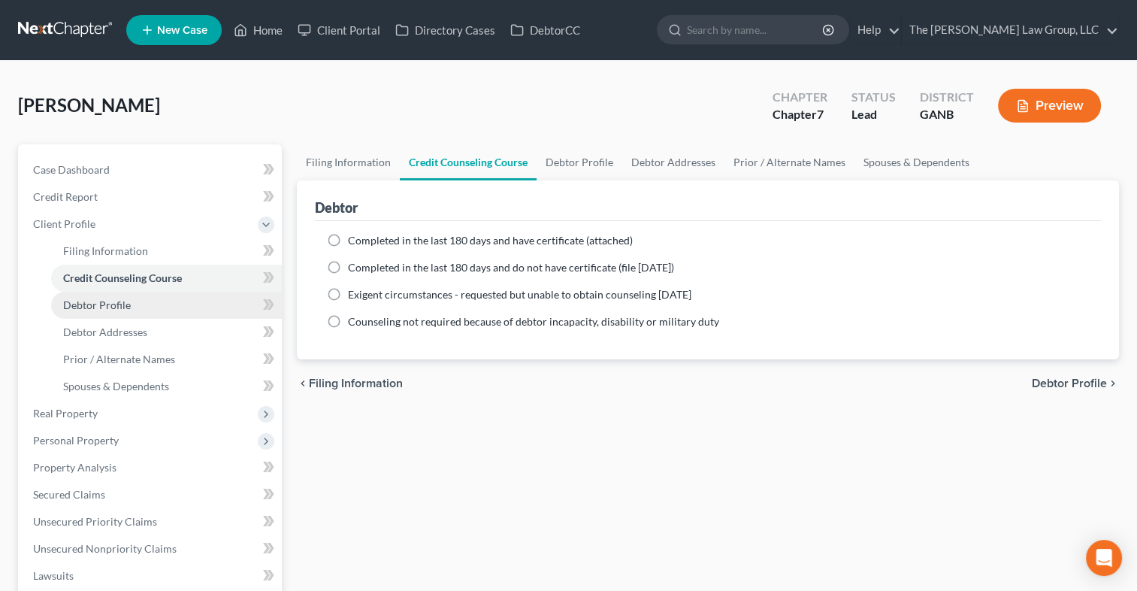
click at [121, 304] on span "Debtor Profile" at bounding box center [97, 304] width 68 height 13
select select "0"
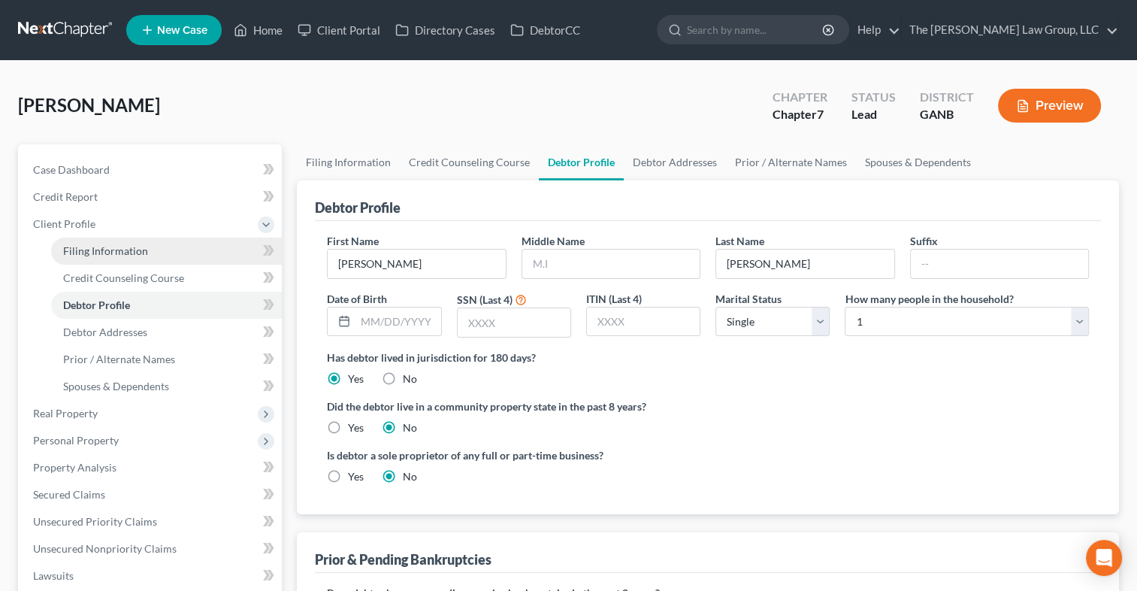
click at [122, 248] on span "Filing Information" at bounding box center [105, 250] width 85 height 13
select select "1"
select select "0"
select select "19"
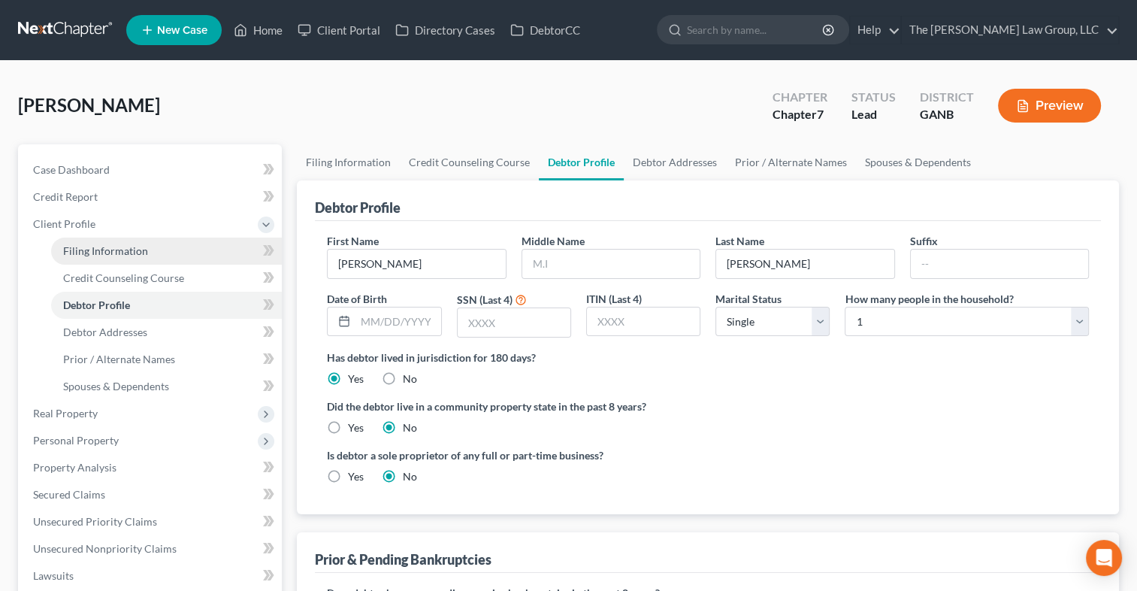
select select "0"
select select "10"
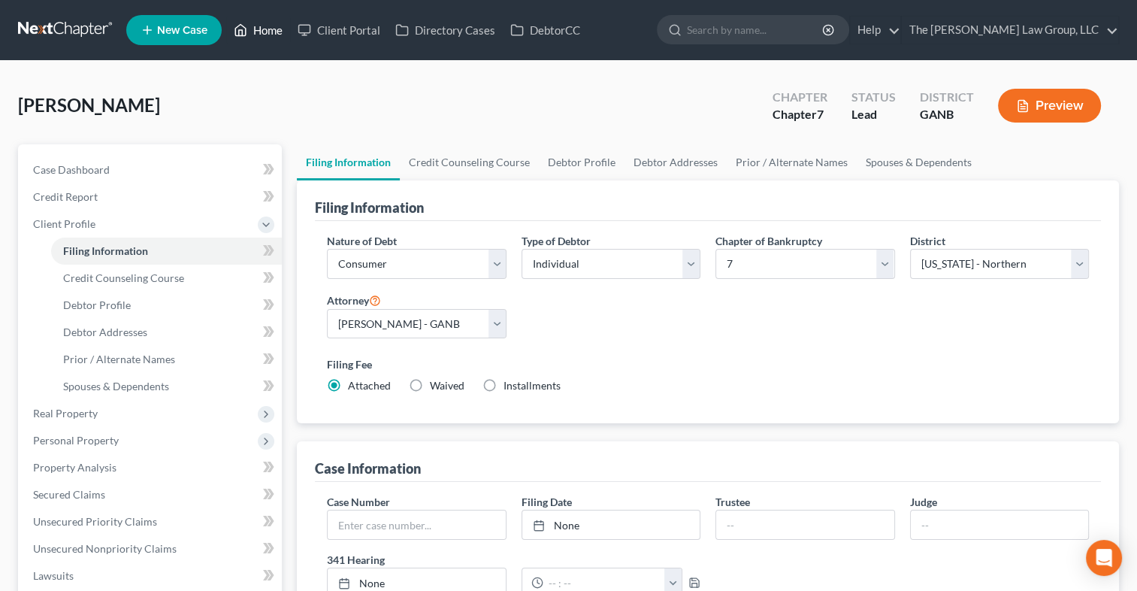
click at [271, 31] on link "Home" at bounding box center [258, 30] width 64 height 27
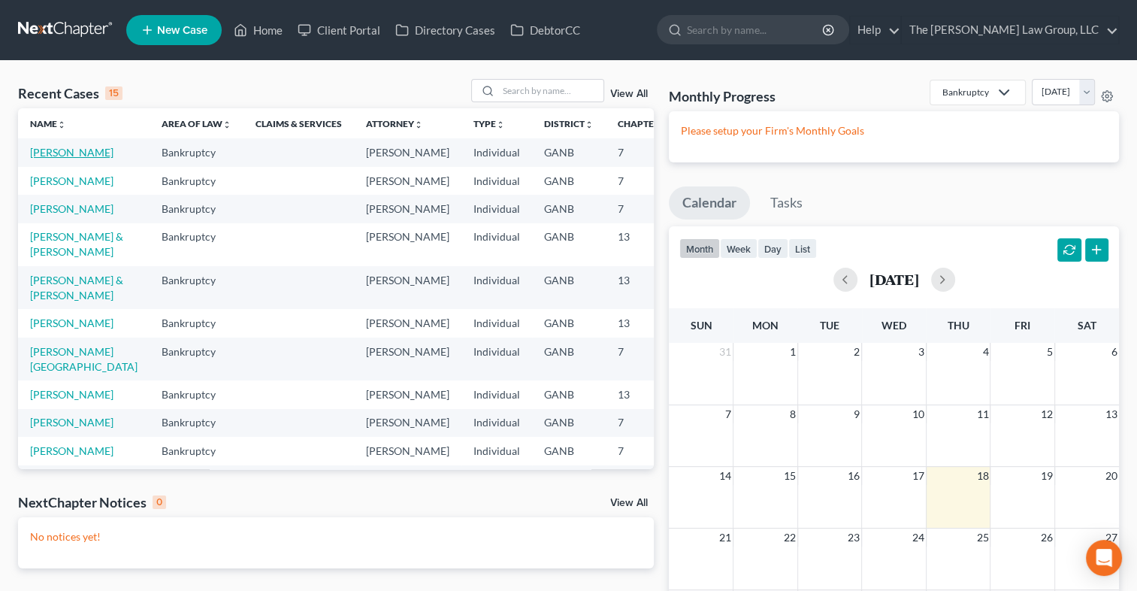
click at [54, 149] on link "[PERSON_NAME]" at bounding box center [71, 152] width 83 height 13
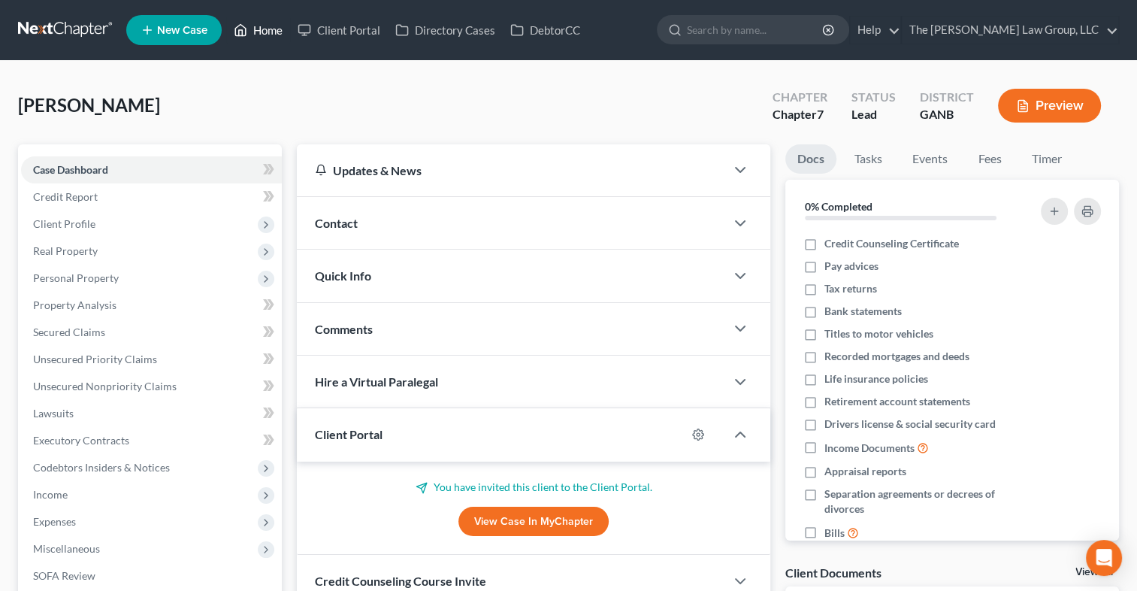
click at [249, 26] on link "Home" at bounding box center [258, 30] width 64 height 27
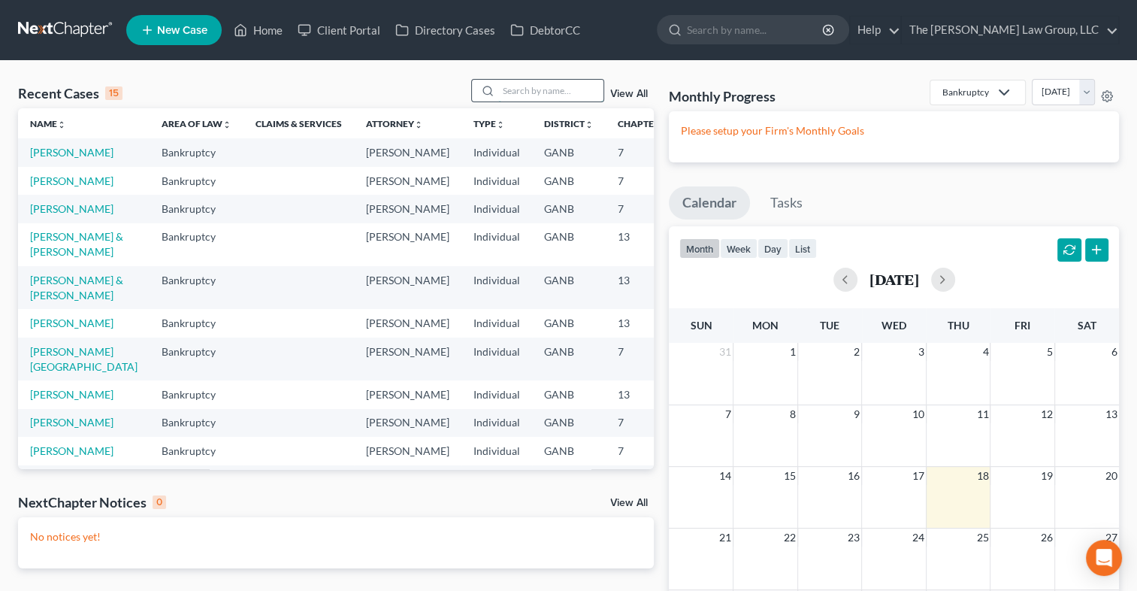
click at [531, 100] on input "search" at bounding box center [550, 91] width 105 height 22
click at [62, 156] on link "[PERSON_NAME]" at bounding box center [71, 152] width 83 height 13
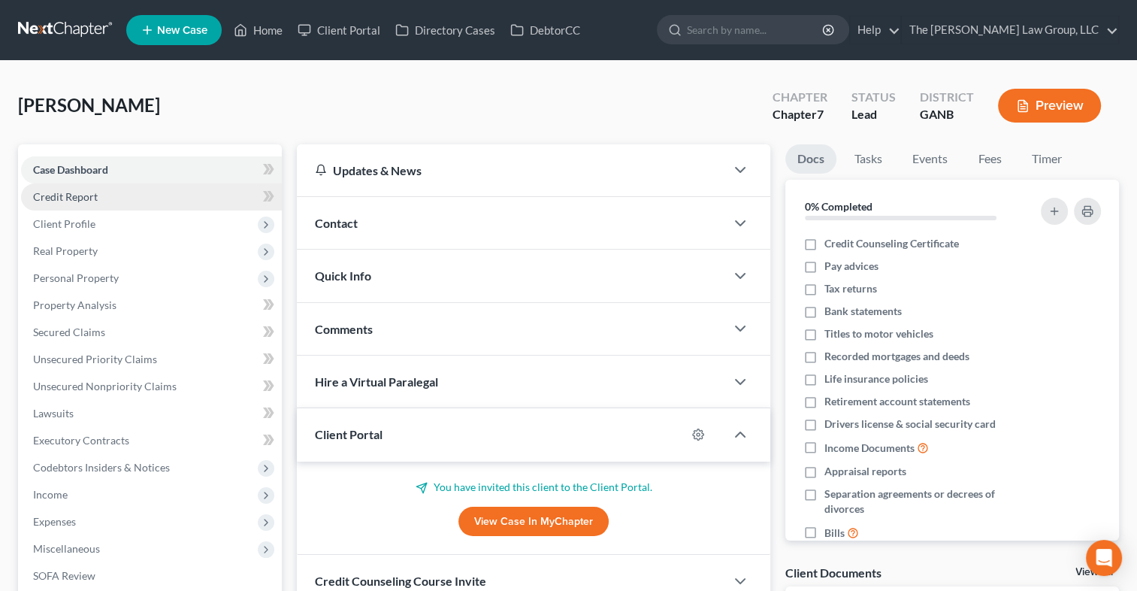
click at [108, 204] on link "Credit Report" at bounding box center [151, 196] width 261 height 27
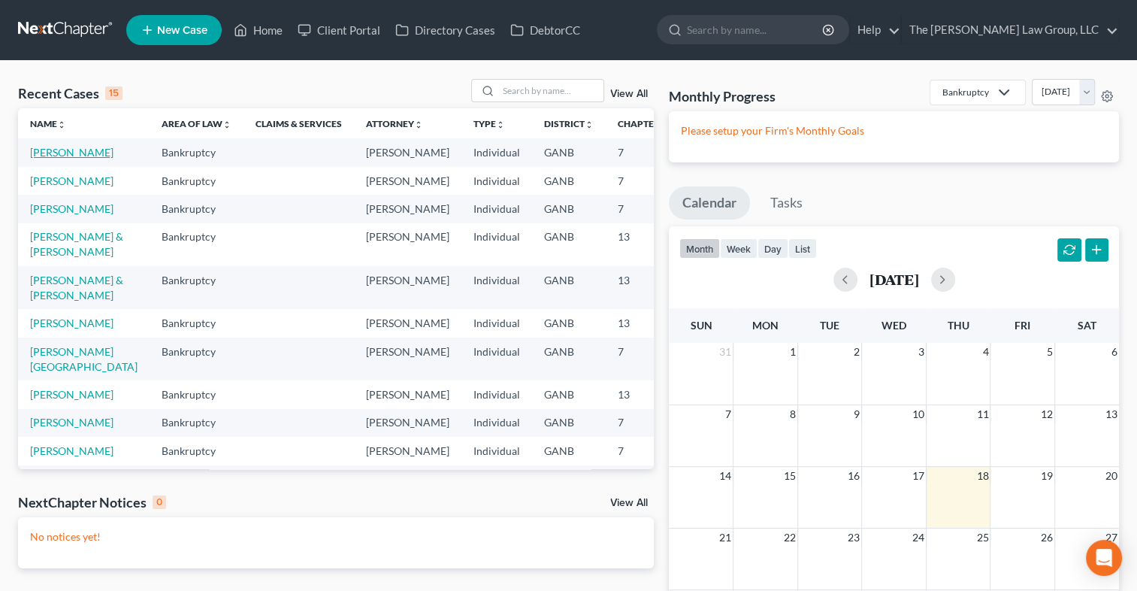
click at [81, 154] on link "[PERSON_NAME]" at bounding box center [71, 152] width 83 height 13
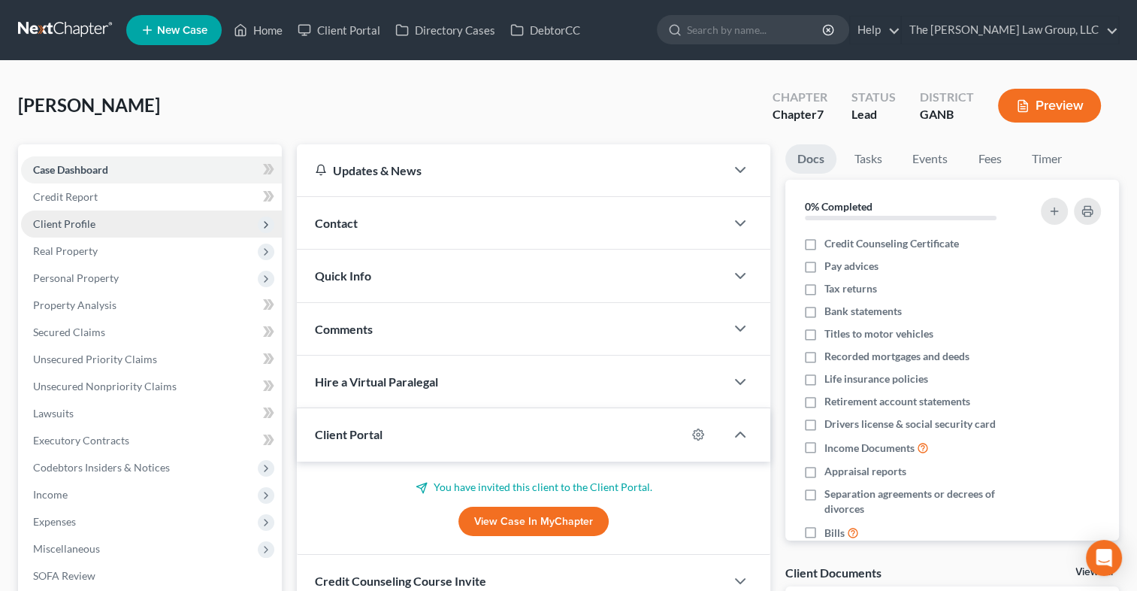
click at [69, 218] on span "Client Profile" at bounding box center [64, 223] width 62 height 13
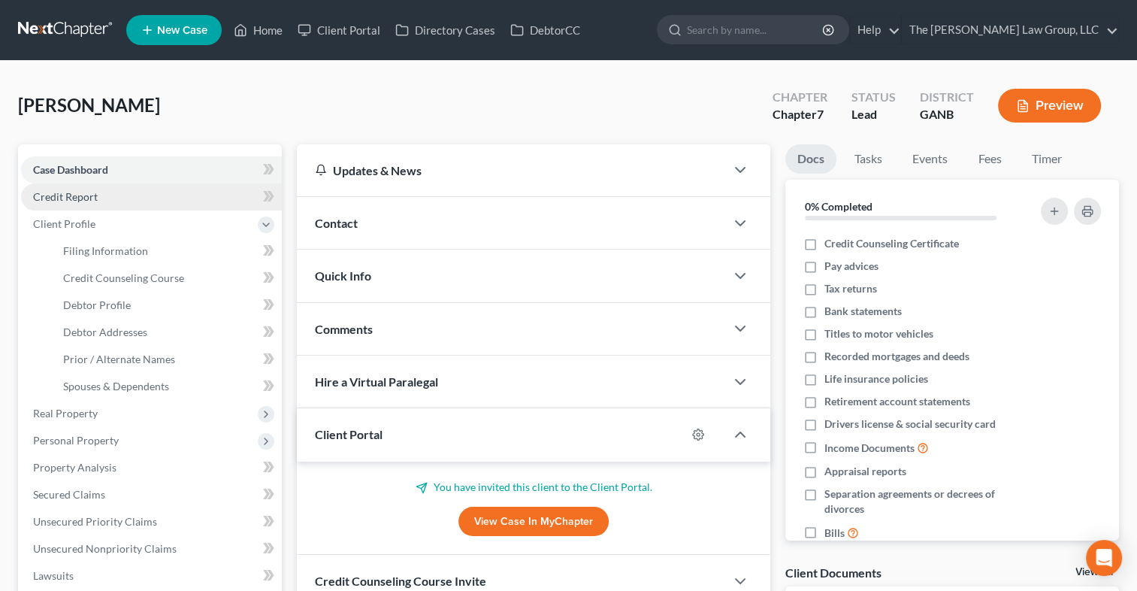
click at [101, 201] on link "Credit Report" at bounding box center [151, 196] width 261 height 27
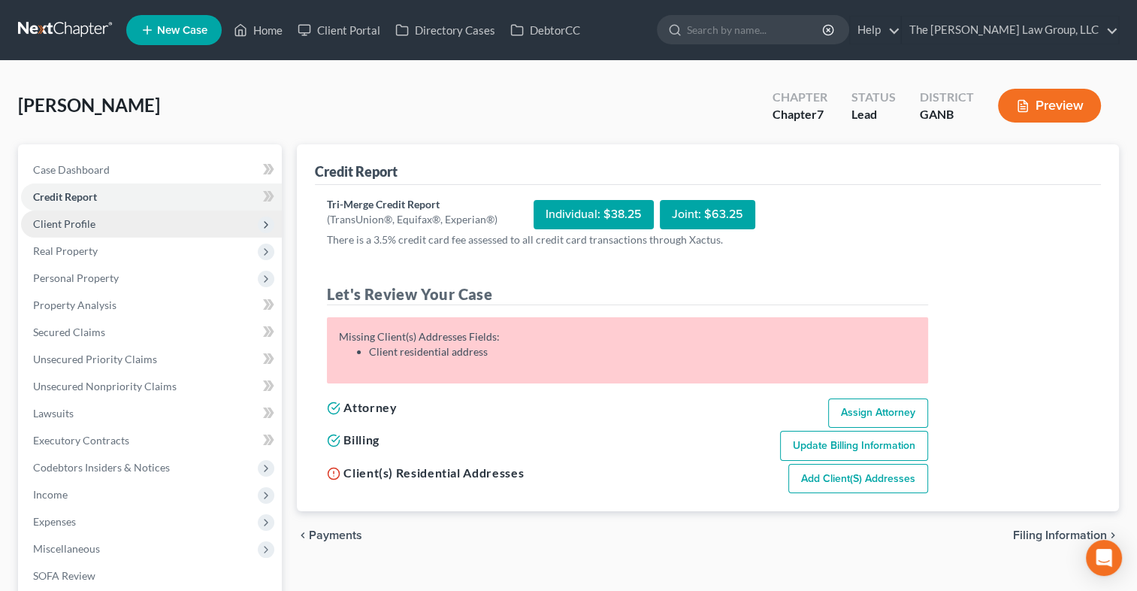
click at [95, 227] on span "Client Profile" at bounding box center [151, 223] width 261 height 27
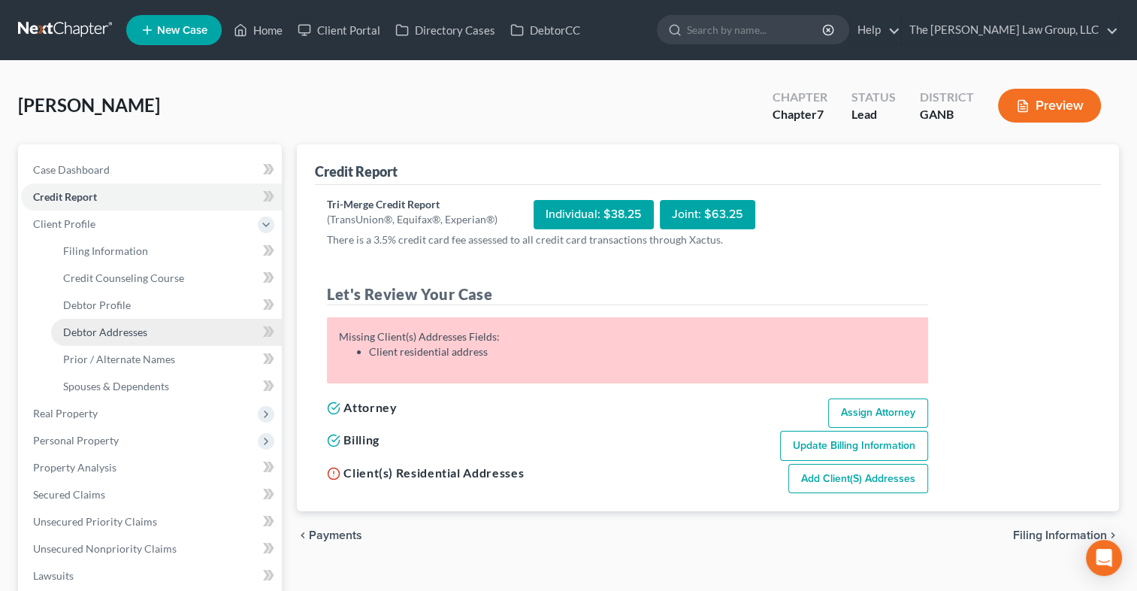
click at [130, 331] on span "Debtor Addresses" at bounding box center [105, 331] width 84 height 13
select select "0"
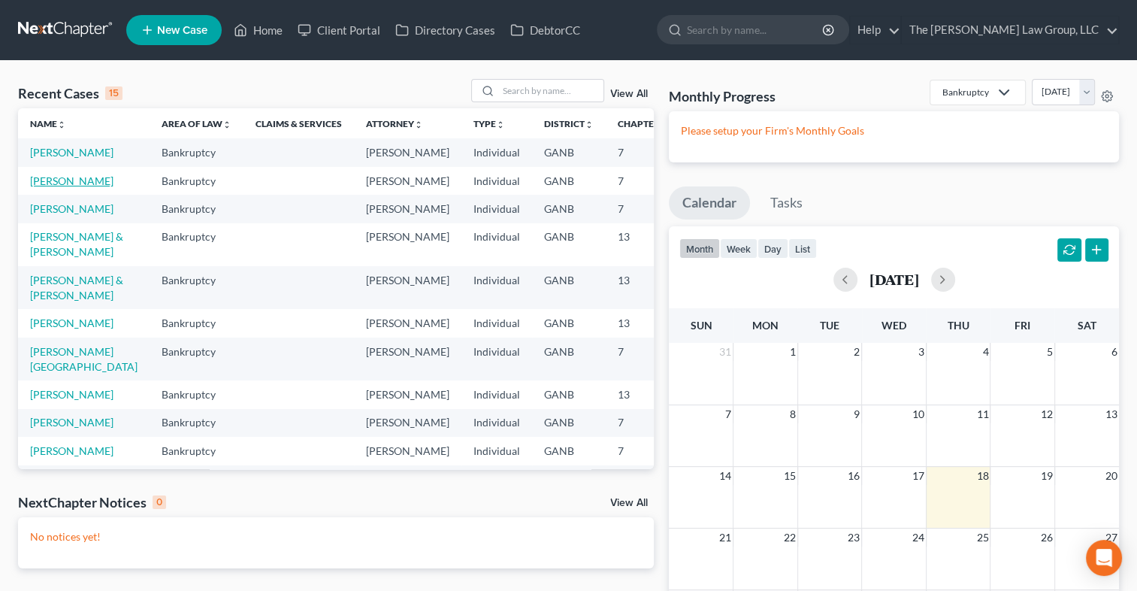
click at [59, 187] on link "[PERSON_NAME]" at bounding box center [71, 180] width 83 height 13
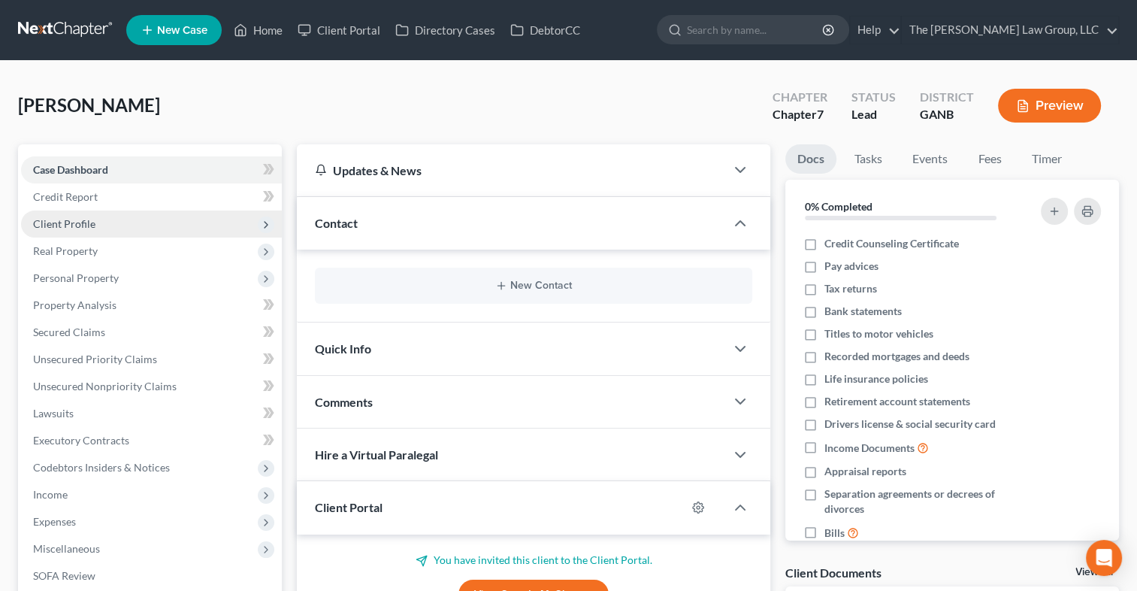
click at [92, 230] on span "Client Profile" at bounding box center [151, 223] width 261 height 27
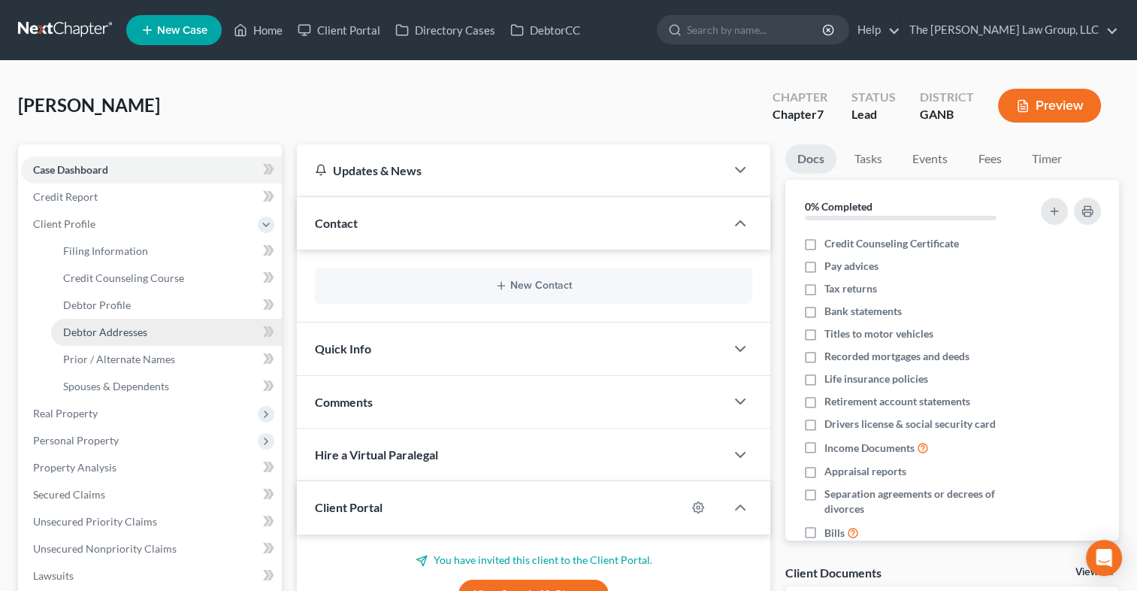
click at [158, 332] on link "Debtor Addresses" at bounding box center [166, 332] width 231 height 27
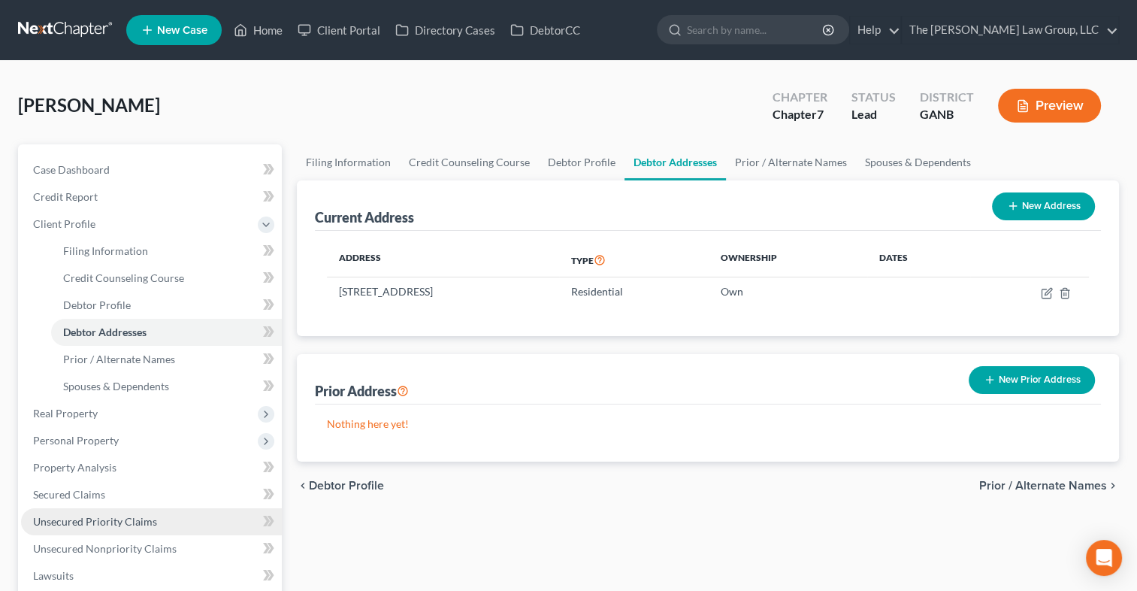
click at [180, 515] on link "Unsecured Priority Claims" at bounding box center [151, 521] width 261 height 27
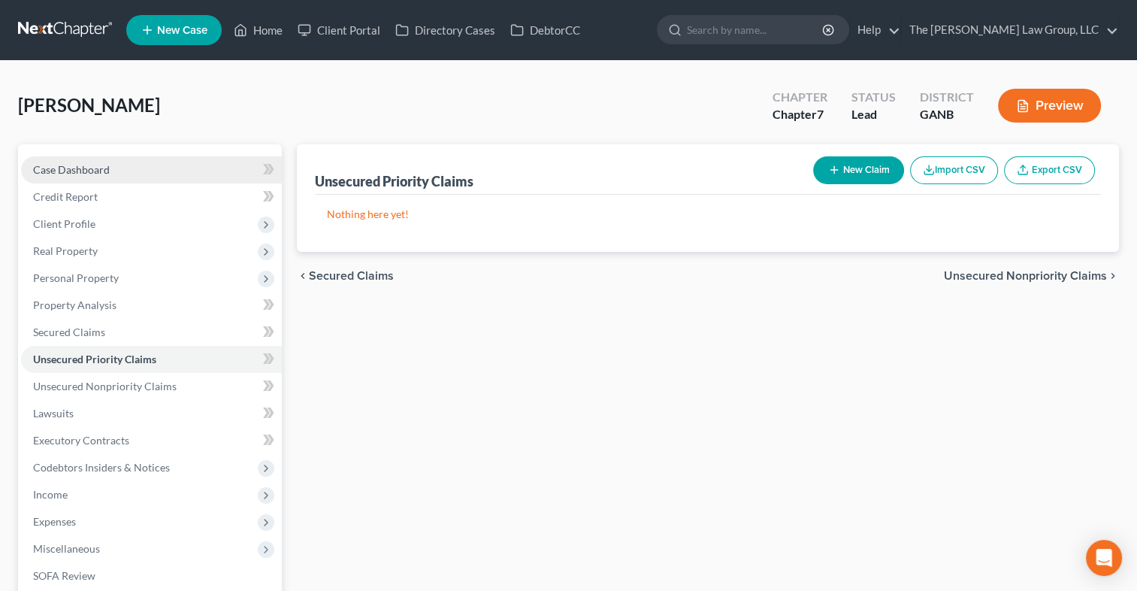
click at [78, 161] on link "Case Dashboard" at bounding box center [151, 169] width 261 height 27
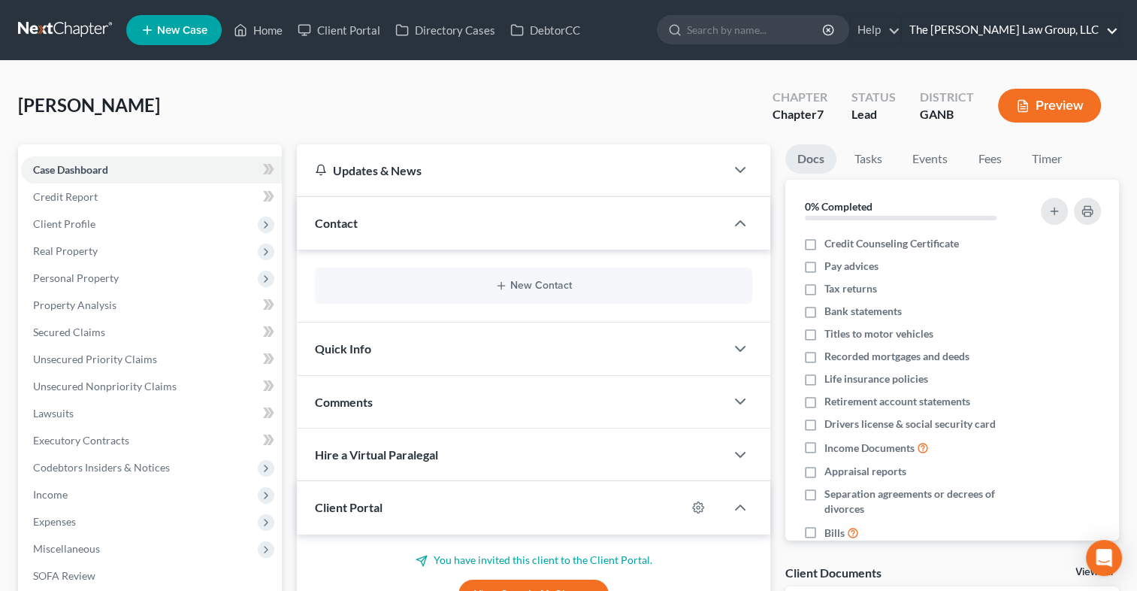
click at [1007, 23] on link "The [PERSON_NAME] Law Group, LLC" at bounding box center [1010, 30] width 216 height 27
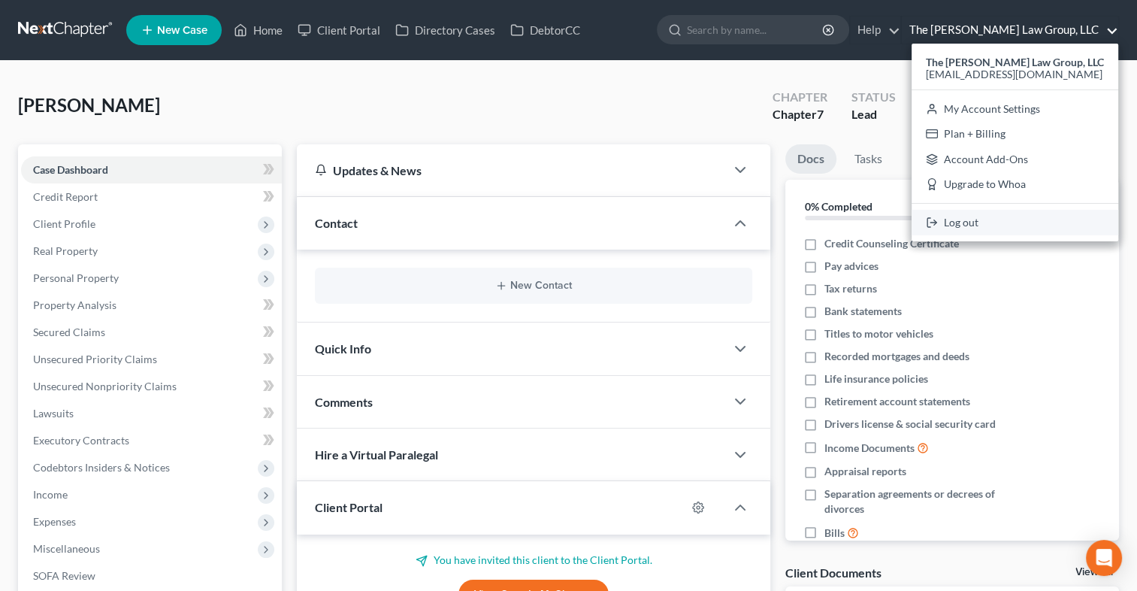
click at [995, 229] on link "Log out" at bounding box center [1015, 223] width 207 height 26
